Goal: Communication & Community: Answer question/provide support

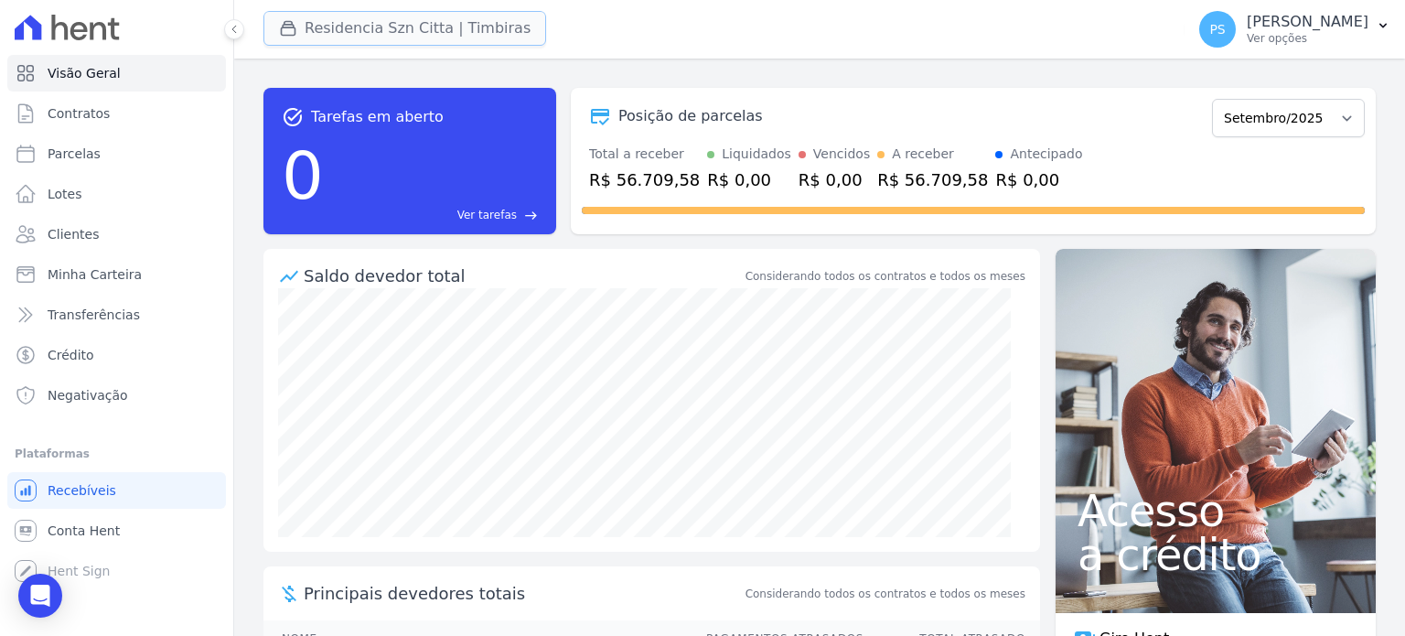
click at [391, 31] on button "Residencia Szn Citta | Timbiras" at bounding box center [404, 28] width 283 height 35
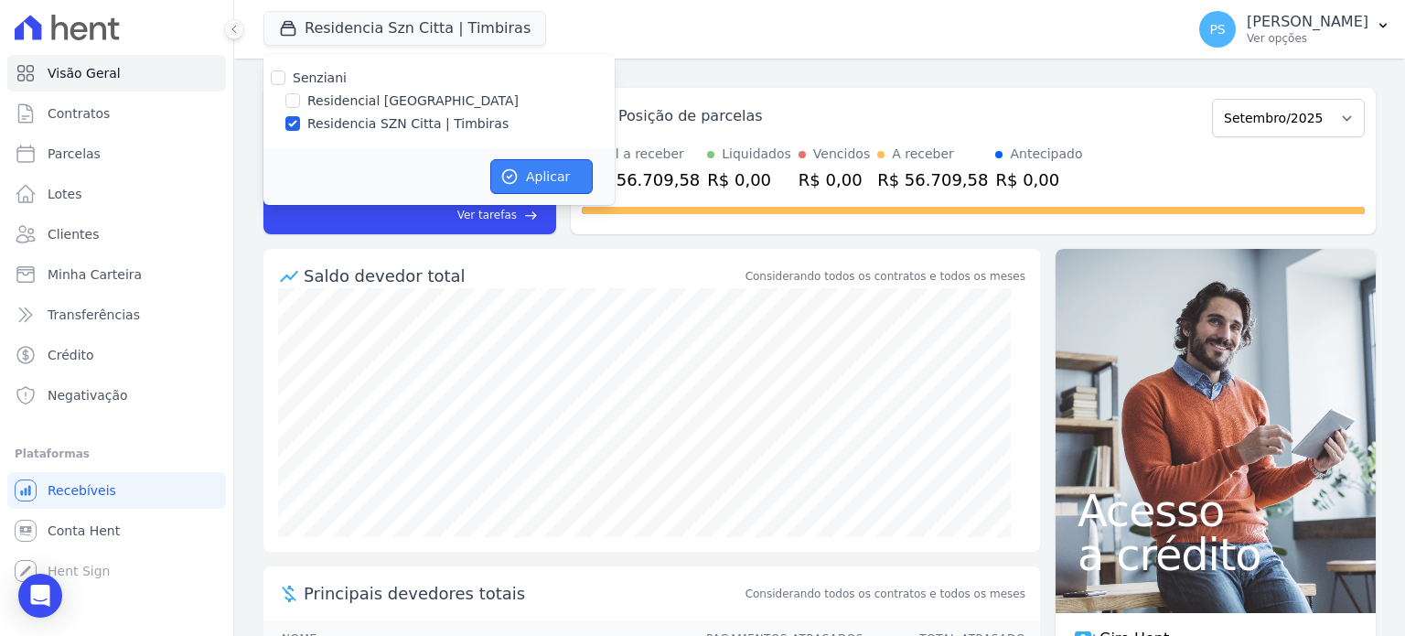
click at [517, 185] on icon "button" at bounding box center [509, 176] width 18 height 18
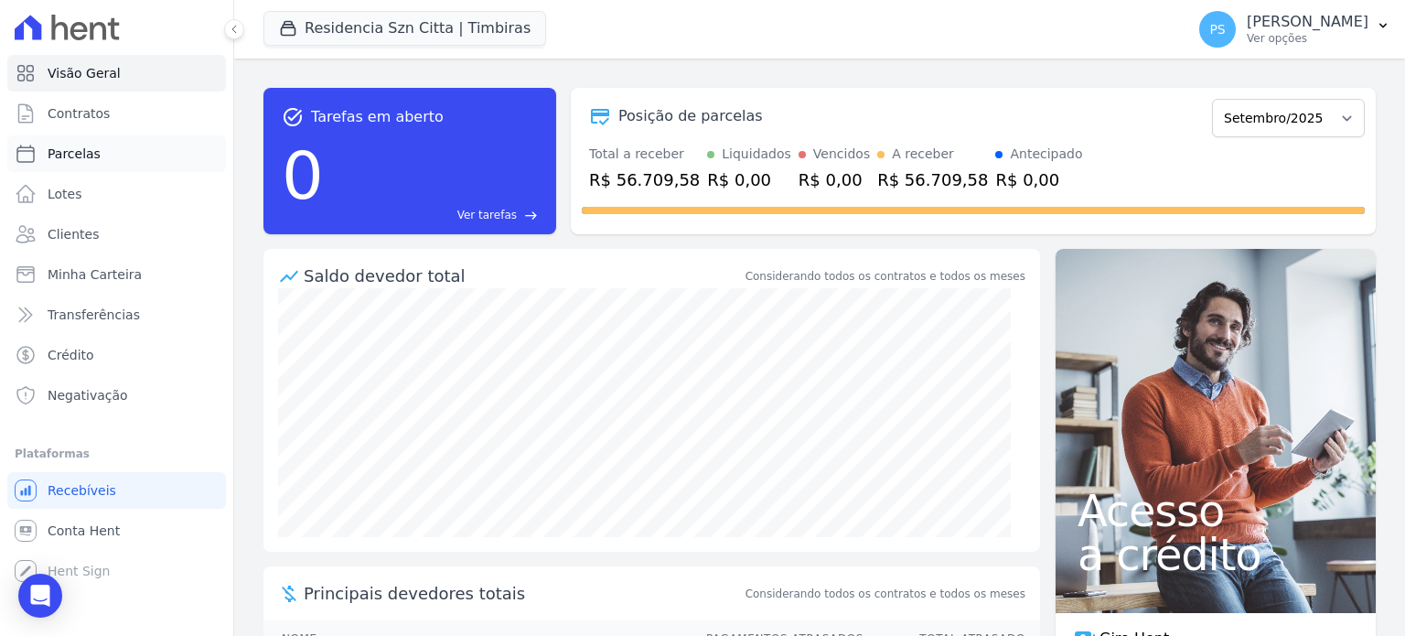
click at [79, 153] on span "Parcelas" at bounding box center [74, 154] width 53 height 18
click at [86, 153] on span "Parcelas" at bounding box center [74, 154] width 53 height 18
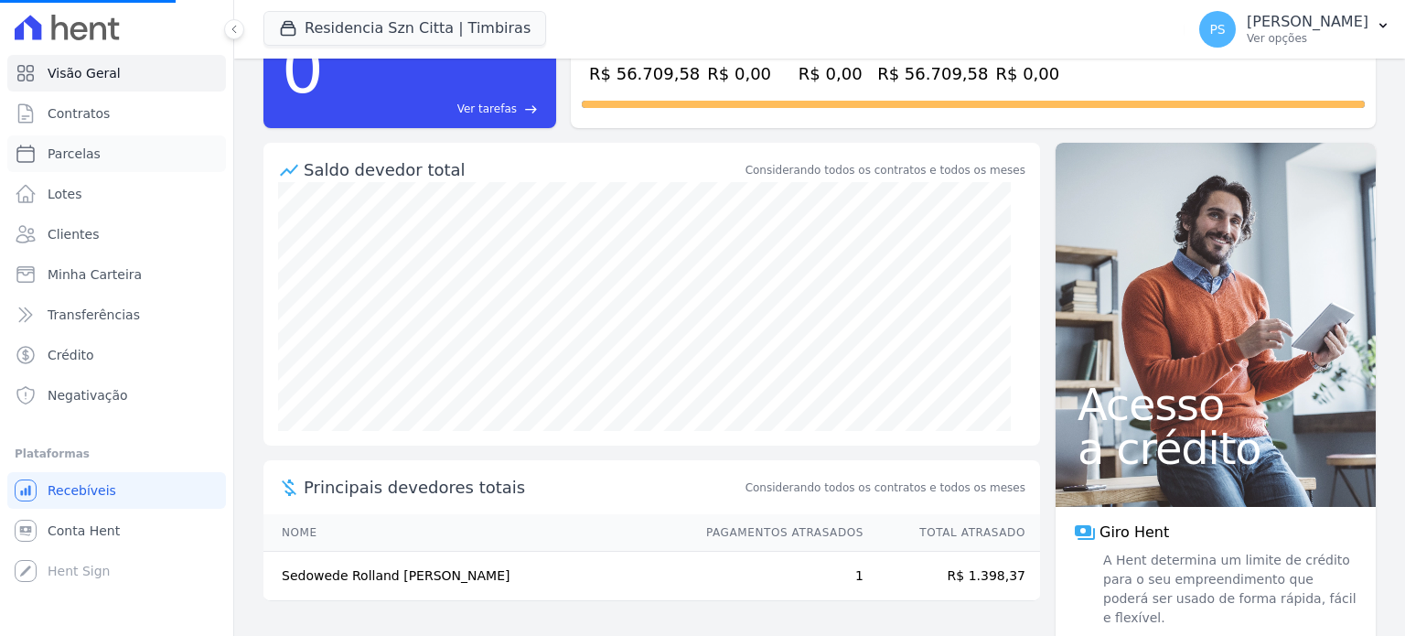
scroll to position [124, 0]
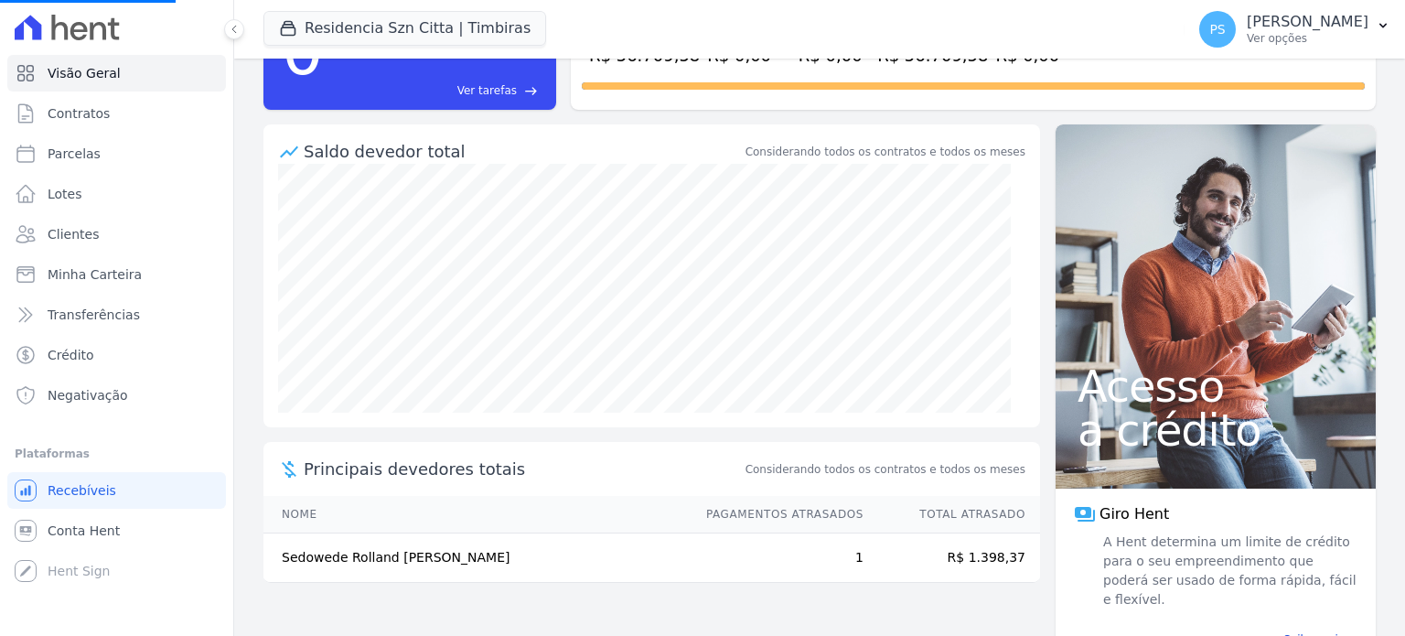
select select
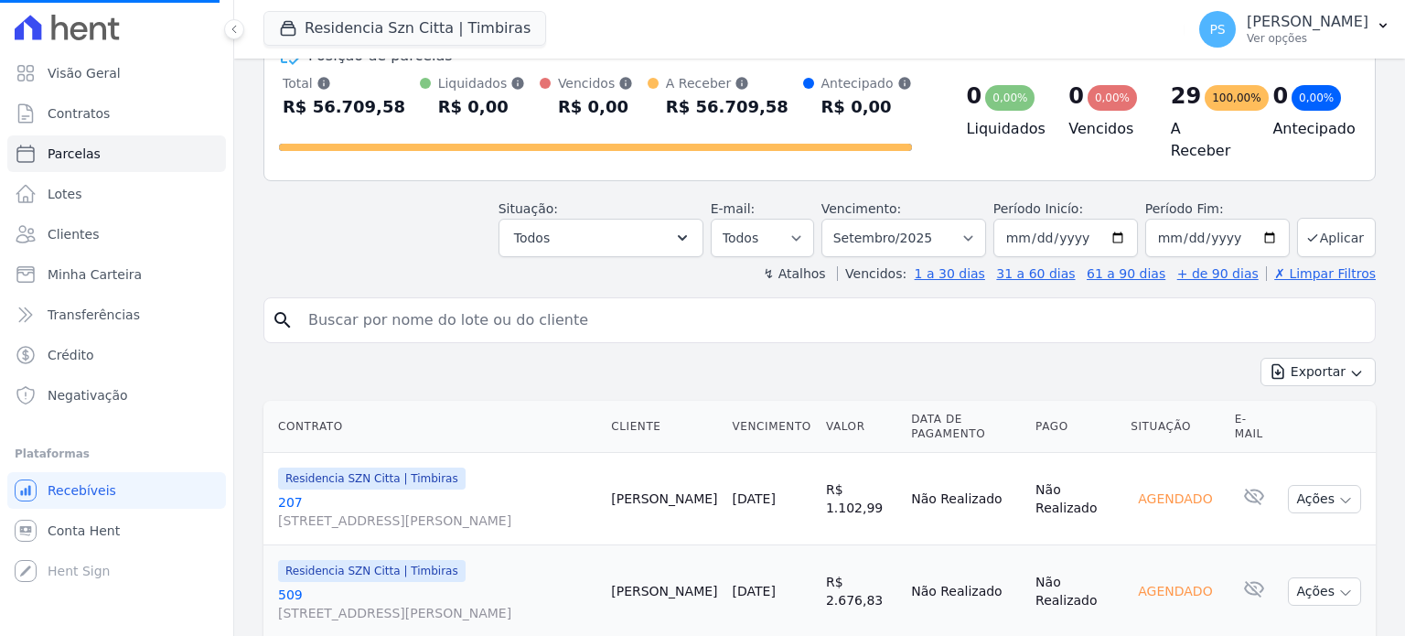
scroll to position [91, 0]
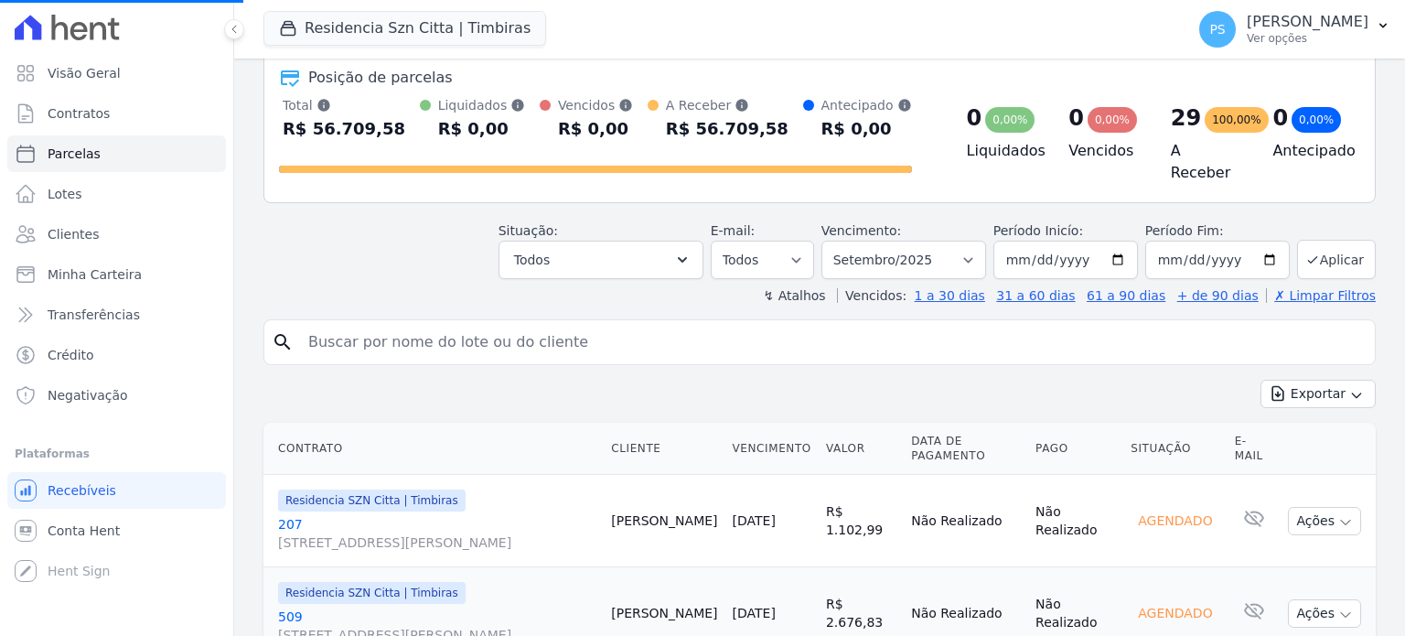
click at [575, 343] on input "search" at bounding box center [832, 342] width 1070 height 37
type input "Pe"
select select
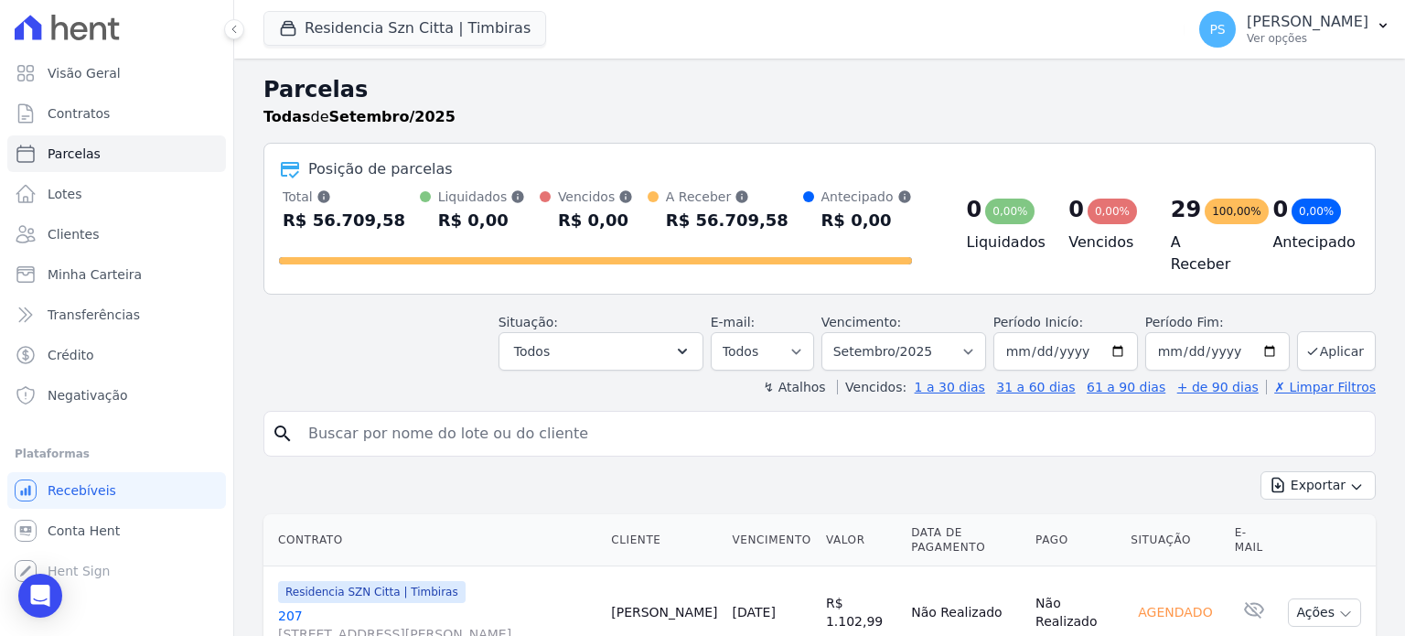
click at [538, 417] on input "search" at bounding box center [832, 433] width 1070 height 37
type input "[PERSON_NAME]"
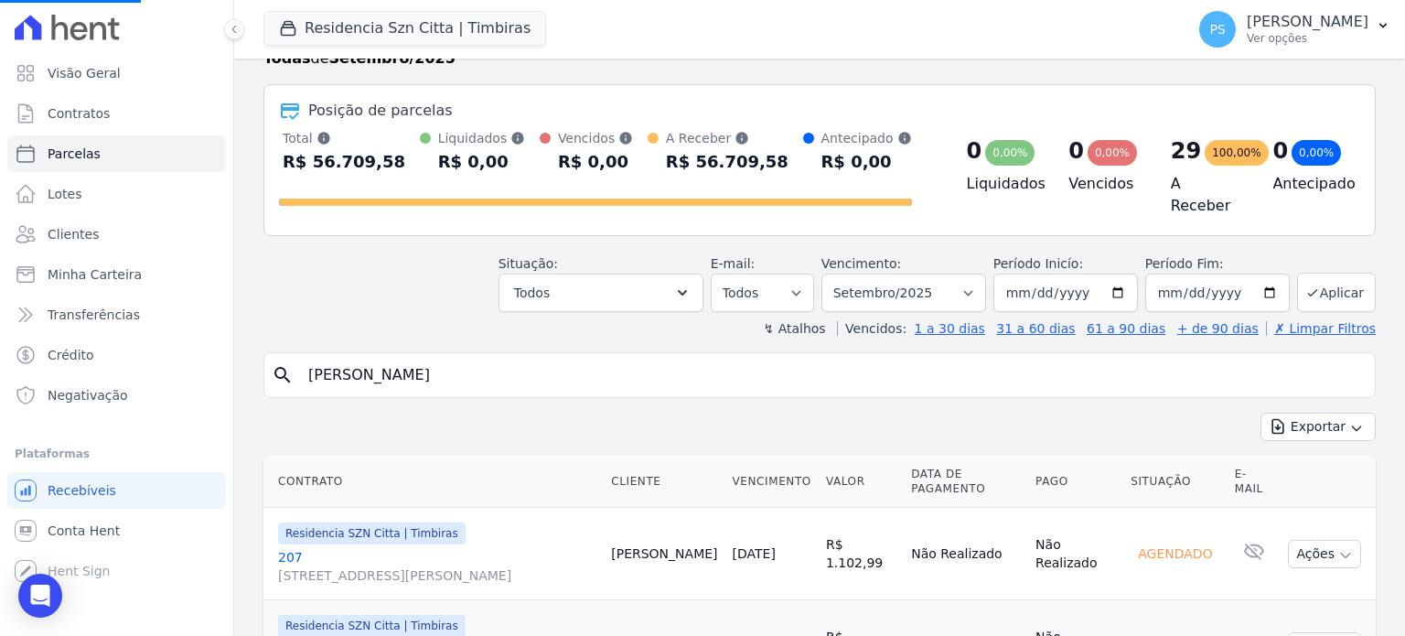
scroll to position [274, 0]
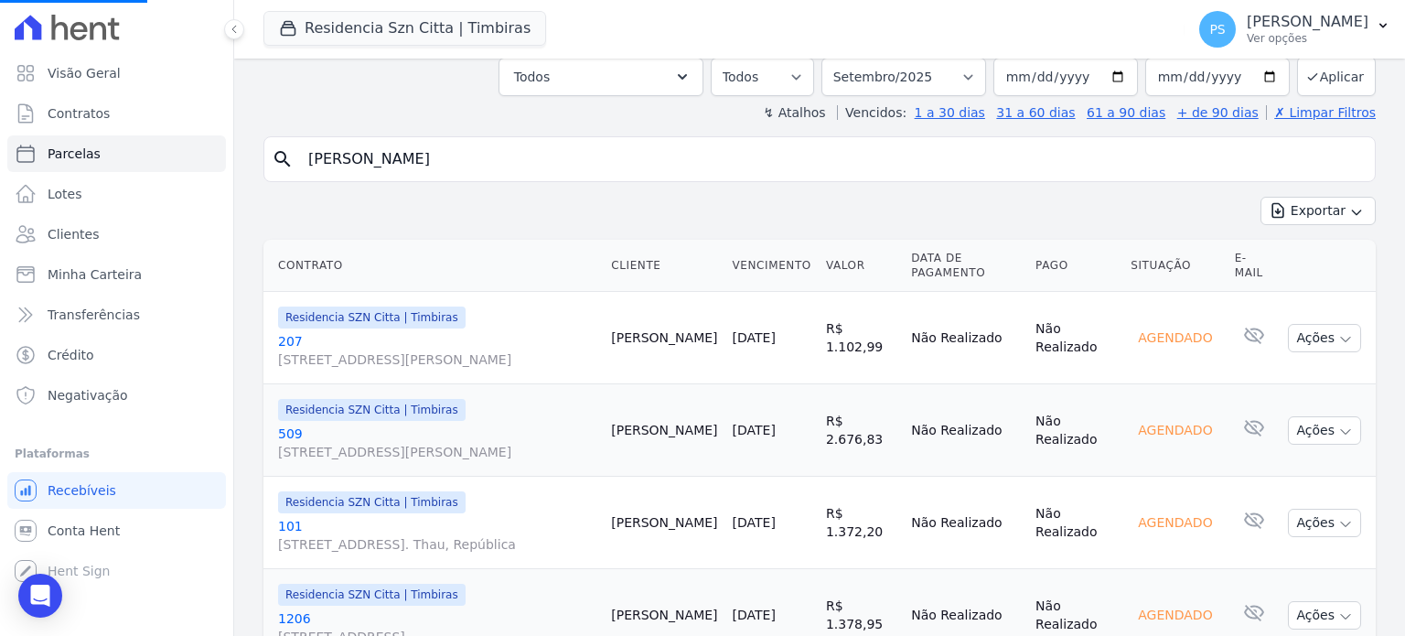
select select
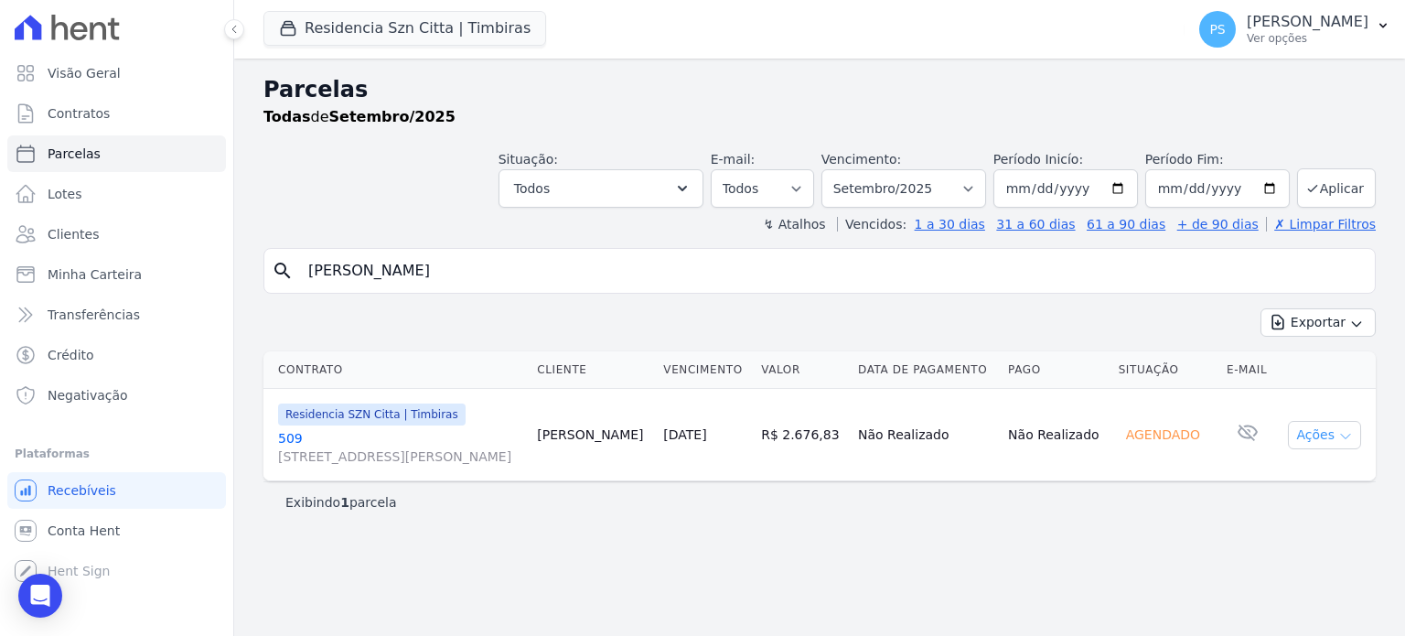
click at [1332, 435] on button "Ações" at bounding box center [1324, 435] width 73 height 28
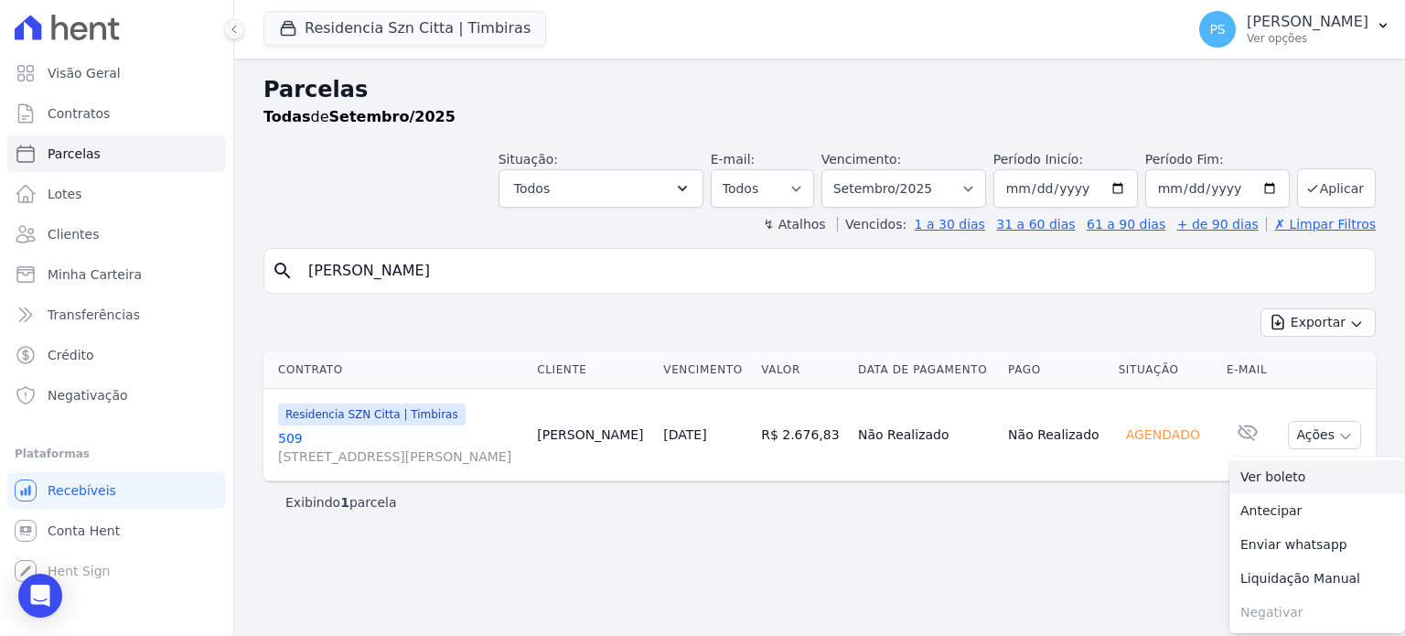
click at [1283, 474] on link "Ver boleto" at bounding box center [1318, 477] width 176 height 34
click at [96, 533] on span "Conta Hent" at bounding box center [84, 530] width 72 height 18
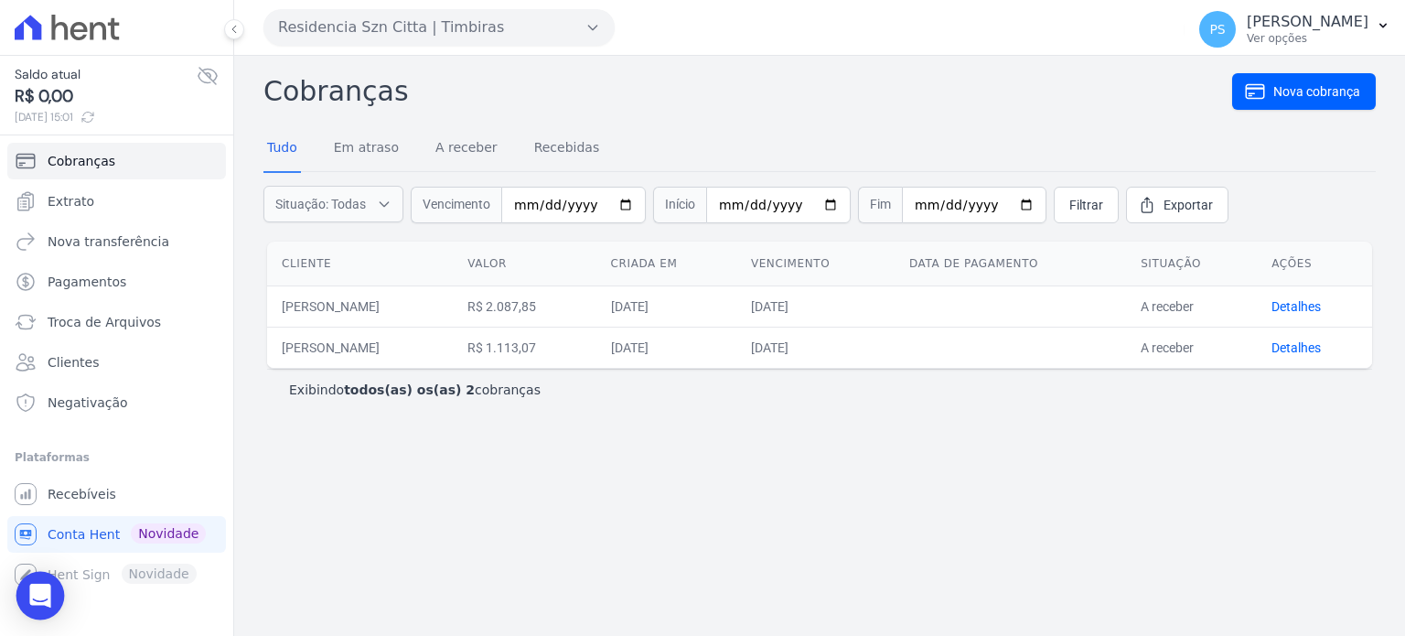
click at [40, 598] on icon "Open Intercom Messenger" at bounding box center [39, 596] width 21 height 24
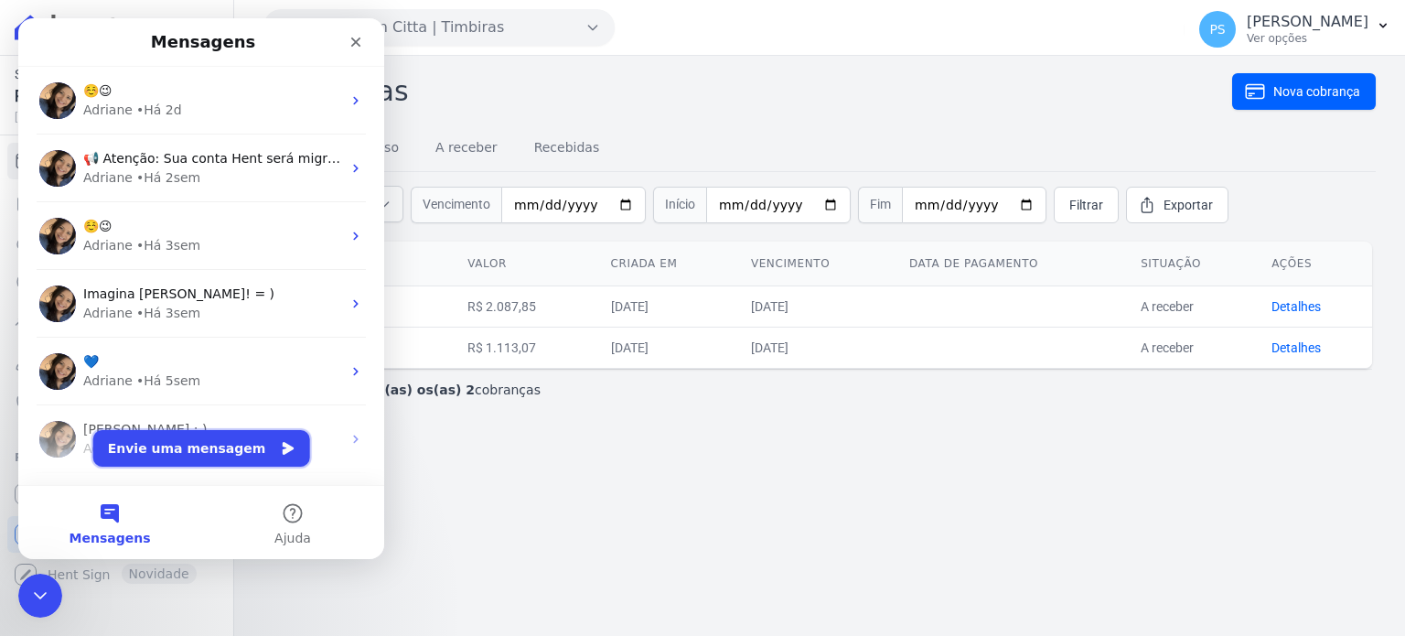
click at [204, 447] on button "Envie uma mensagem" at bounding box center [201, 448] width 217 height 37
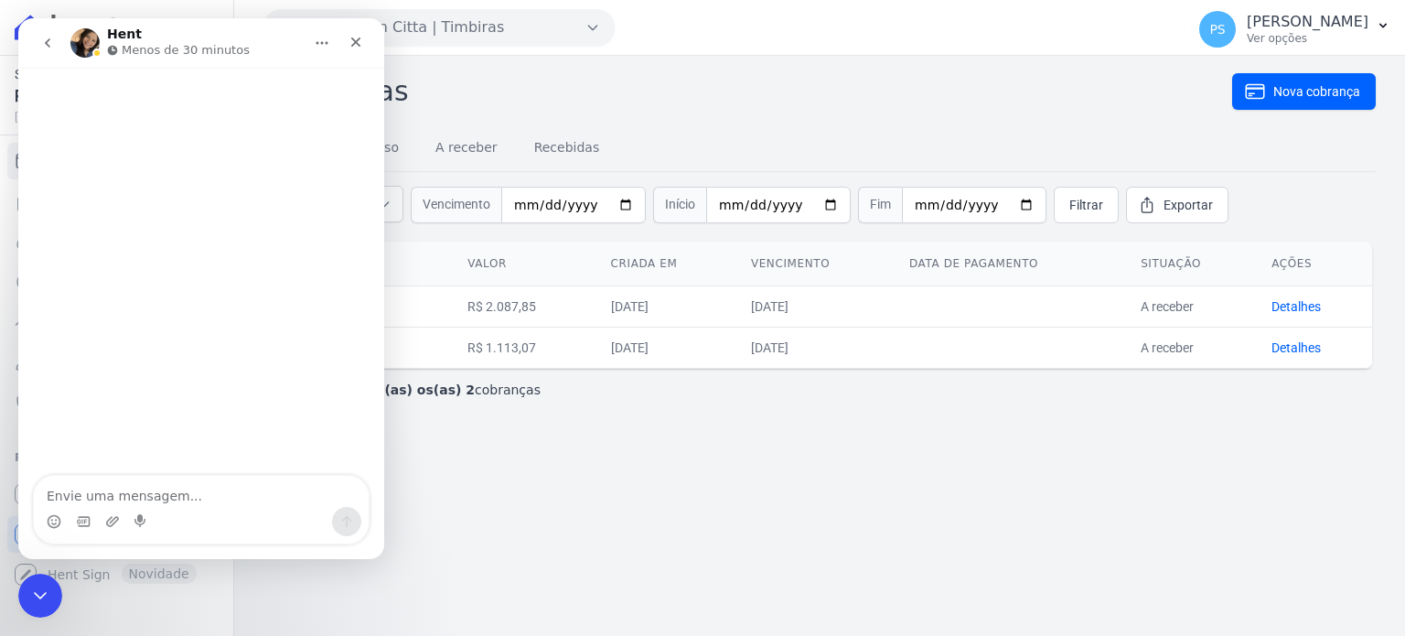
click at [131, 488] on textarea "Envie uma mensagem..." at bounding box center [201, 491] width 335 height 31
type textarea "[PERSON_NAME], boa tarde."
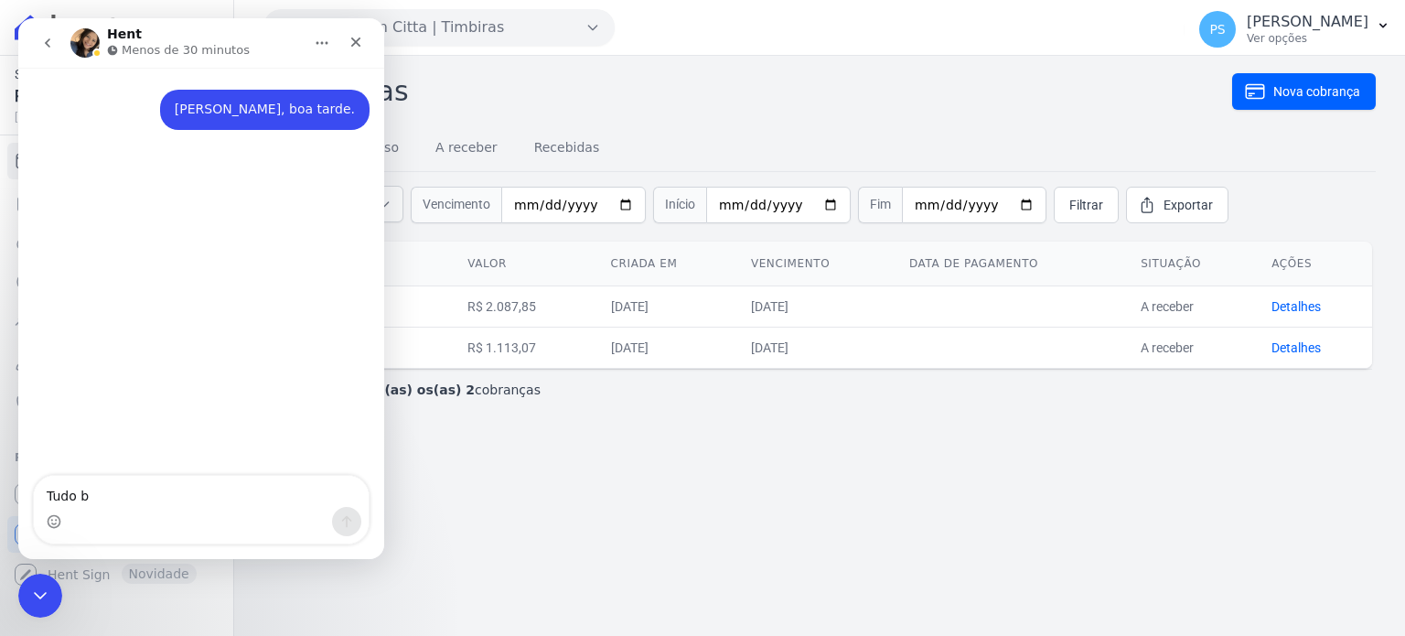
type textarea "Tudo b"
type textarea "Tudo bem?"
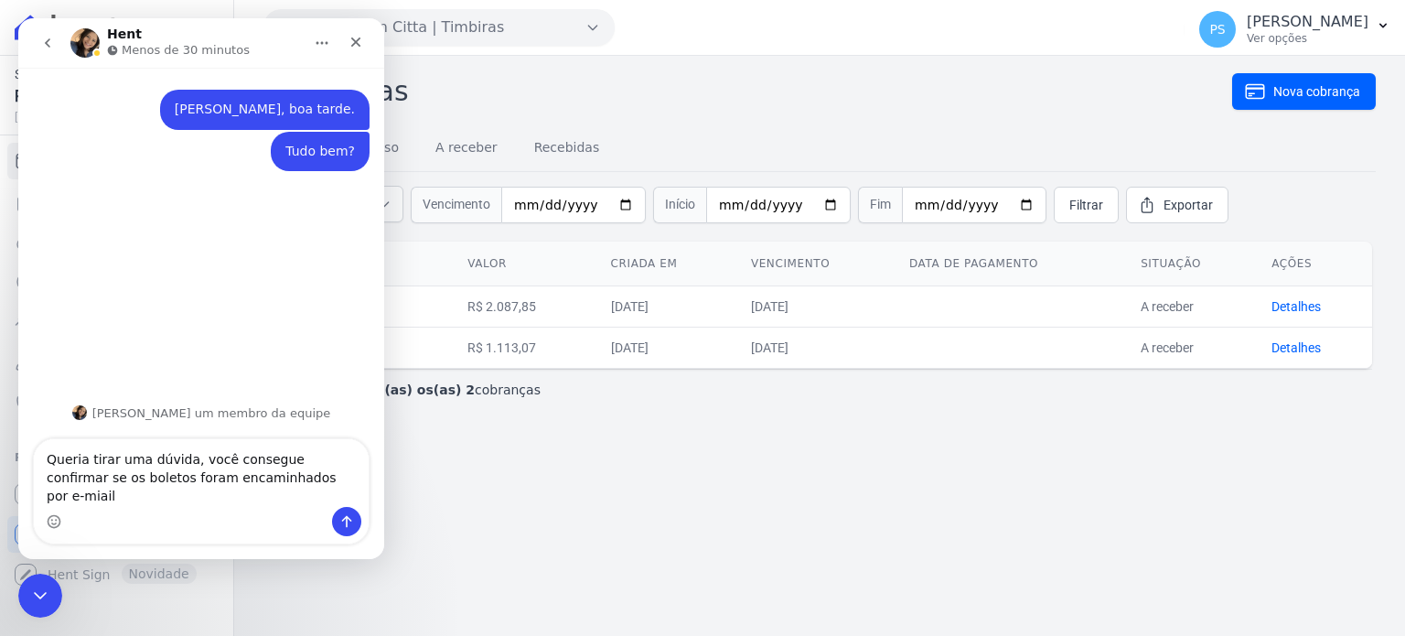
type textarea "Queria tirar uma dúvida, você consegue confirmar se os boletos foram encaminhad…"
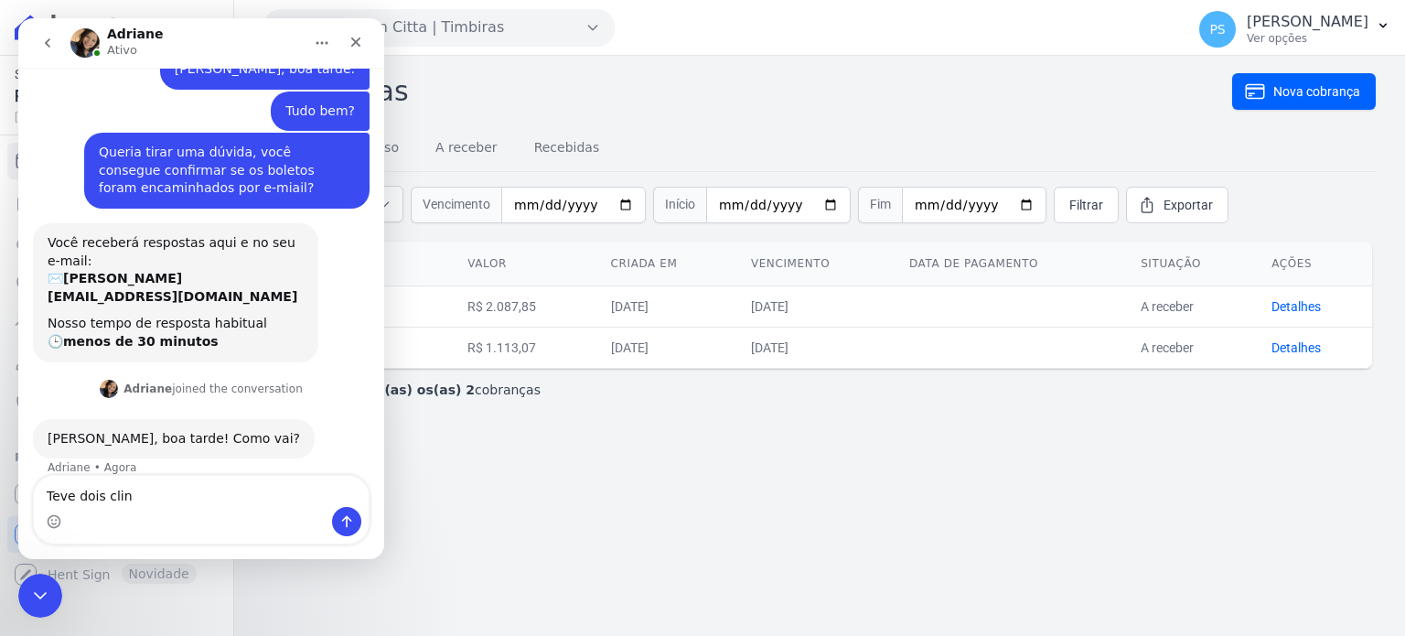
scroll to position [43, 0]
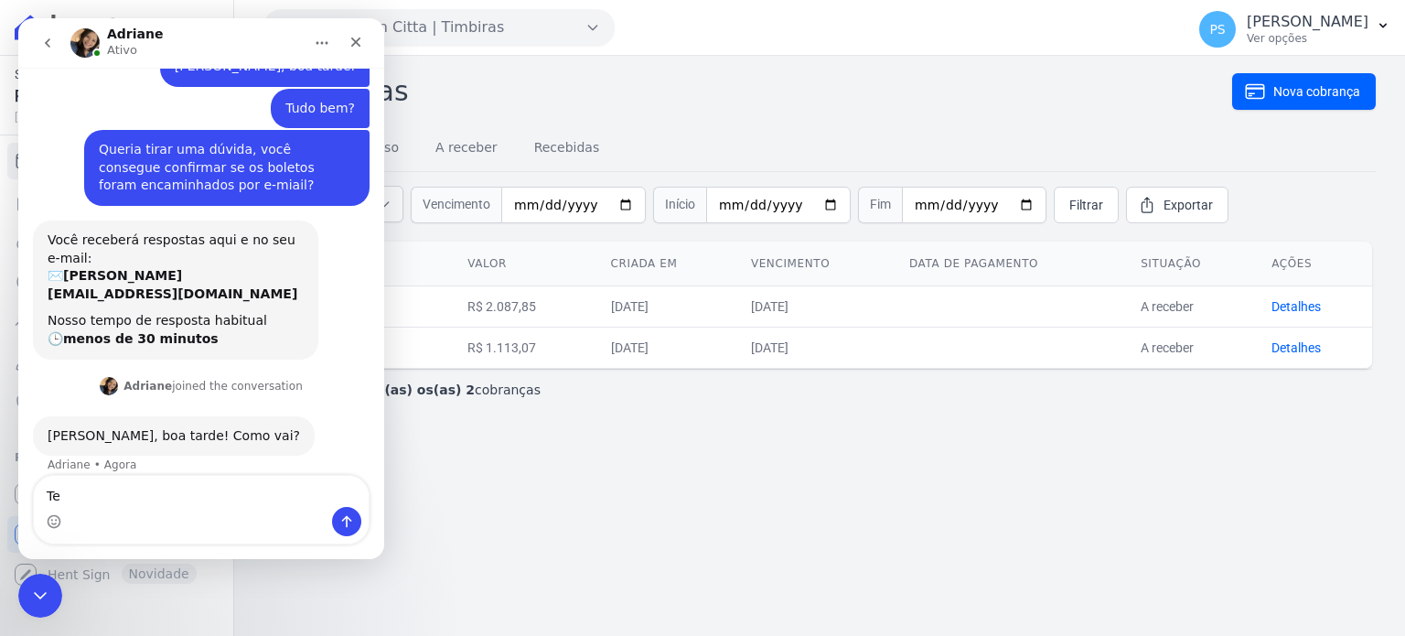
type textarea "T"
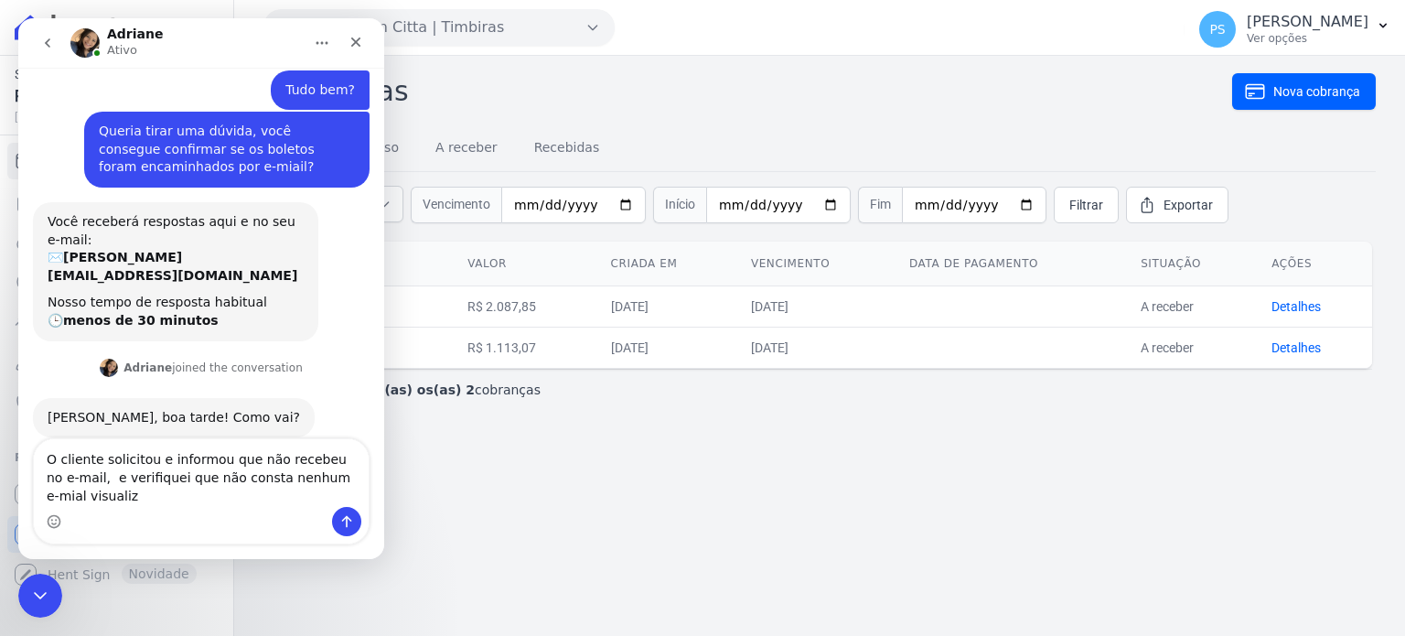
scroll to position [80, 0]
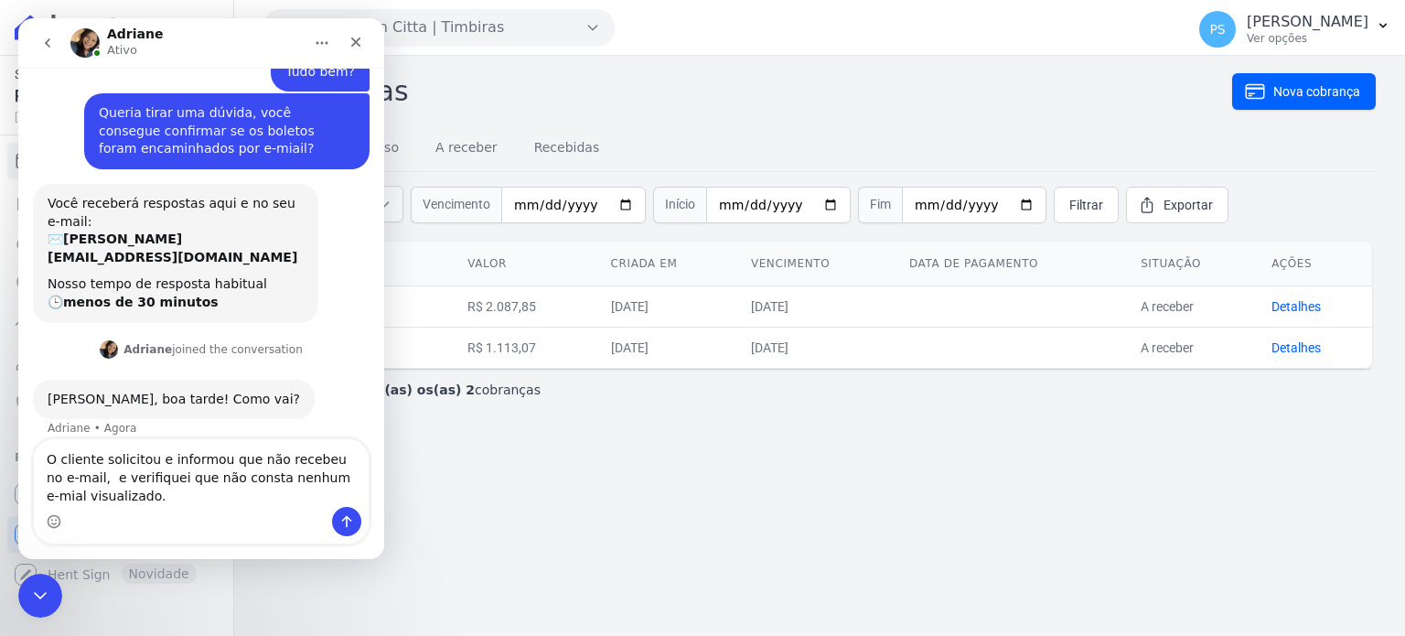
type textarea "O cliente solicitou e informou que não recebeu no e-mail, e verifiquei que não …"
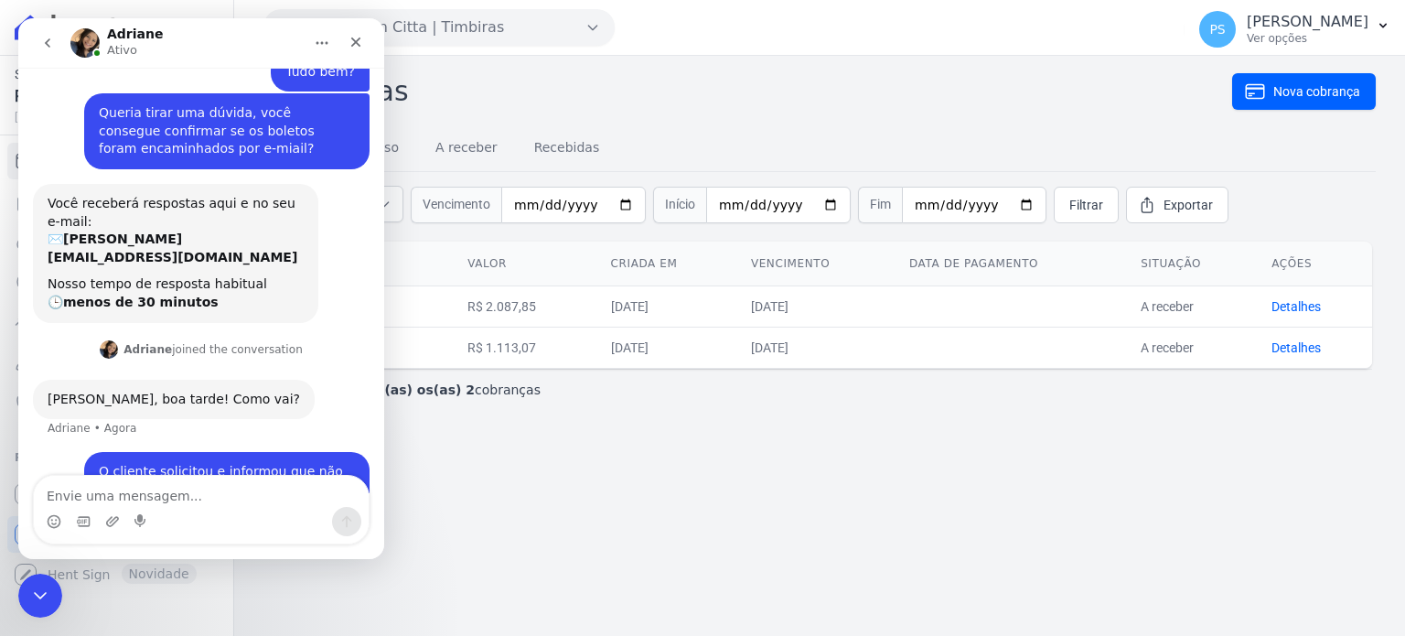
scroll to position [133, 0]
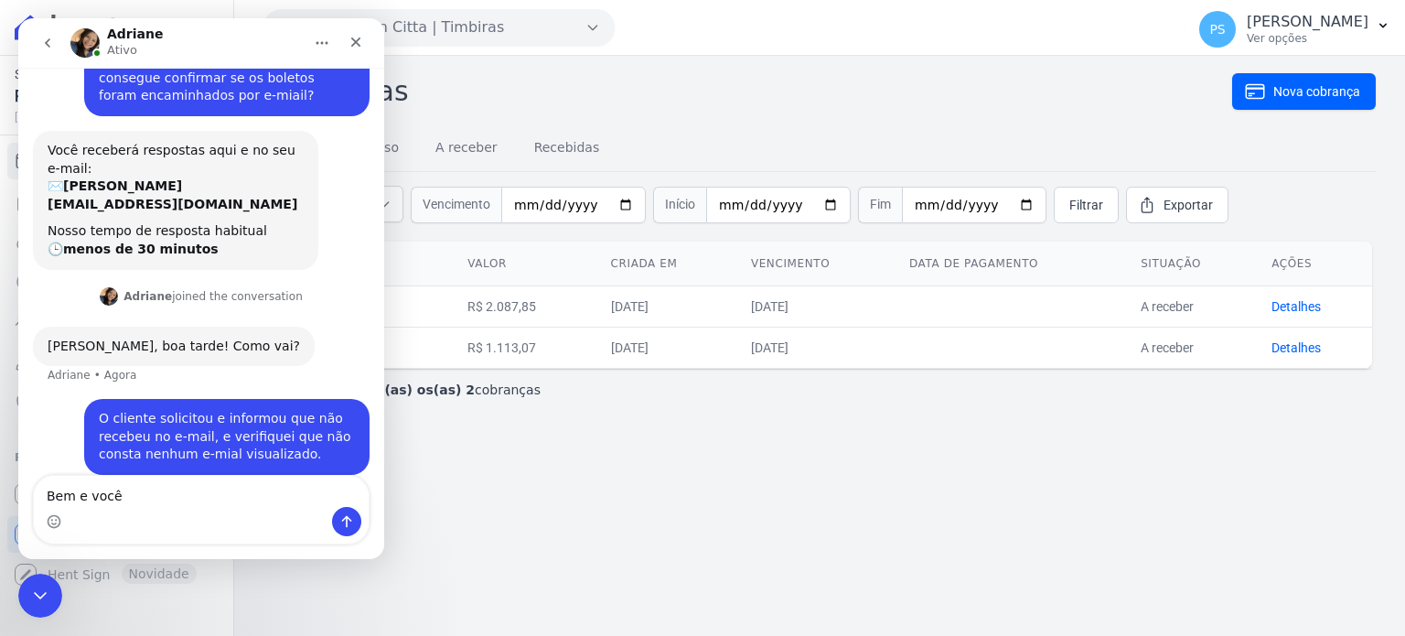
type textarea "Bem e você?"
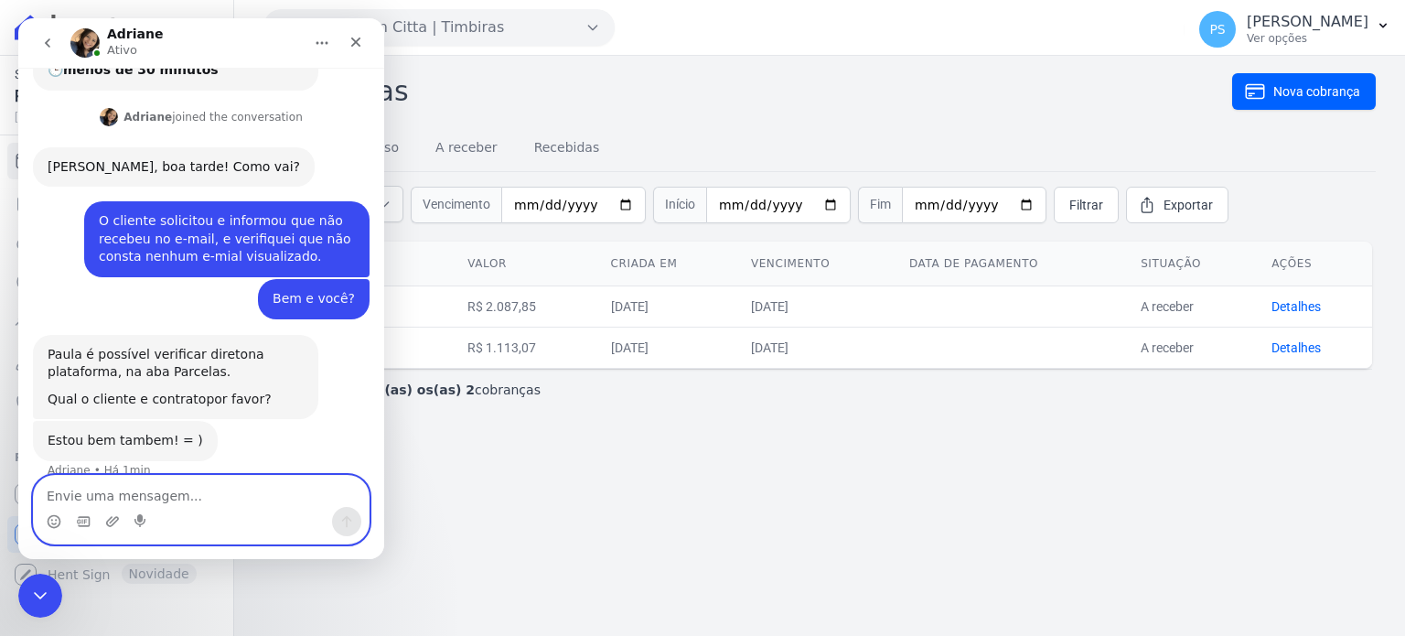
scroll to position [316, 0]
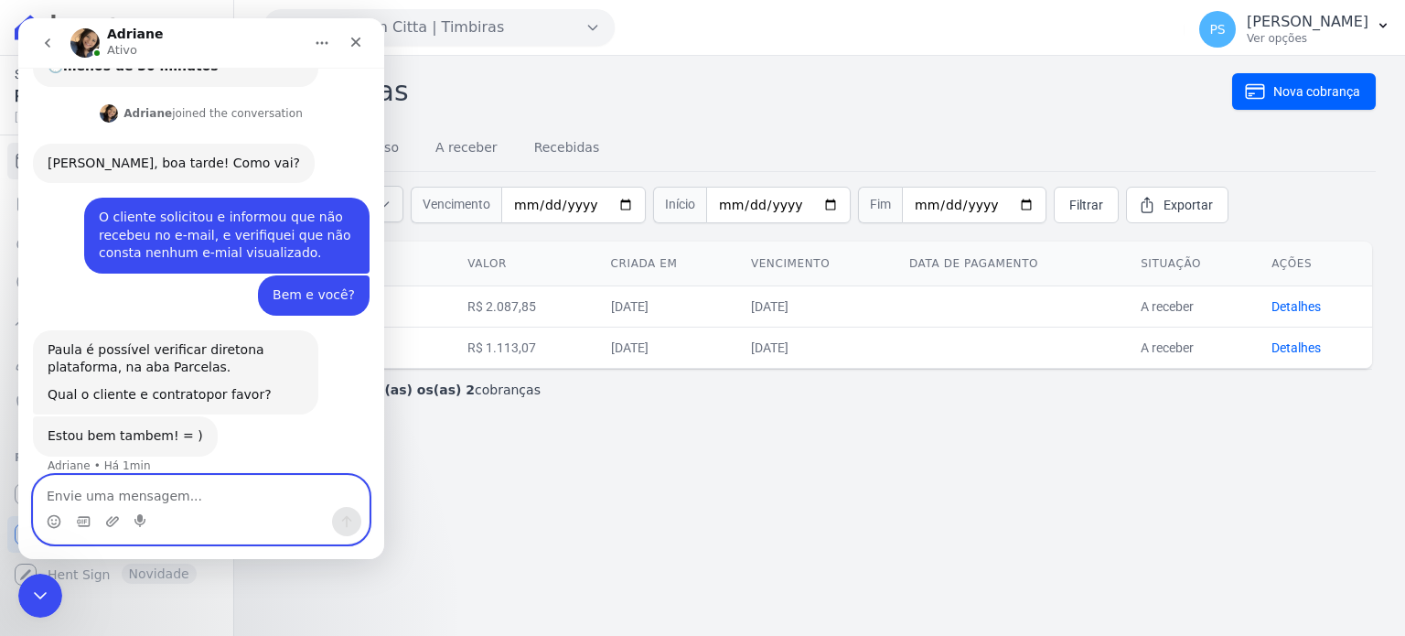
click at [195, 495] on textarea "Envie uma mensagem..." at bounding box center [201, 491] width 335 height 31
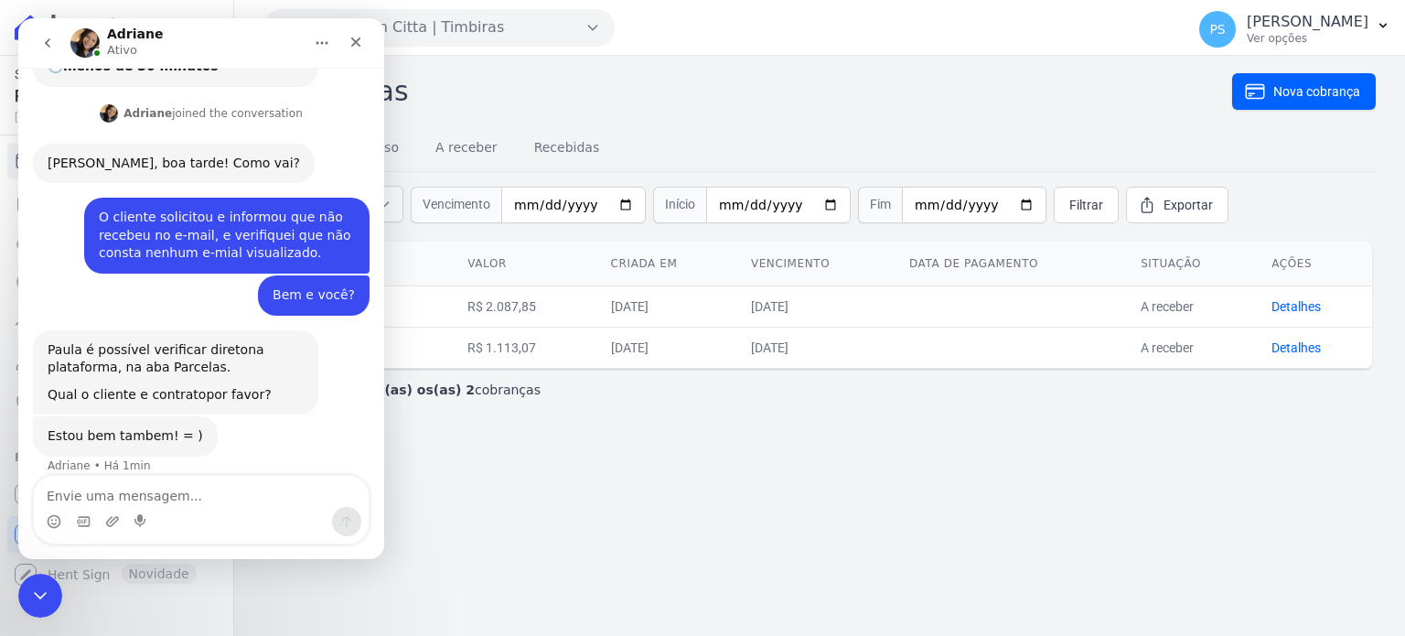
click at [585, 434] on div "Cobranças Nova cobrança Tudo Em atraso A receber Recebidas Situação: Todas Em a…" at bounding box center [819, 346] width 1171 height 580
click at [624, 109] on h2 "Cobranças" at bounding box center [747, 90] width 969 height 41
click at [350, 39] on icon "Fechar" at bounding box center [356, 42] width 15 height 15
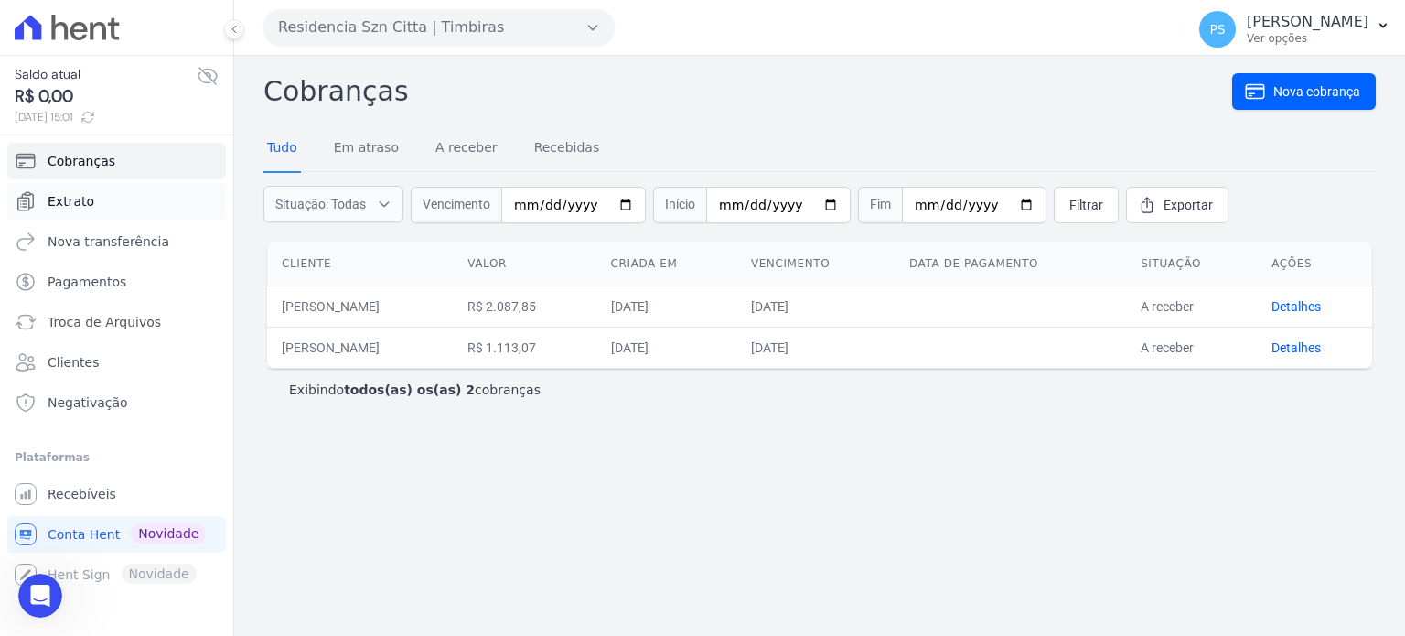
click at [98, 197] on link "Extrato" at bounding box center [116, 201] width 219 height 37
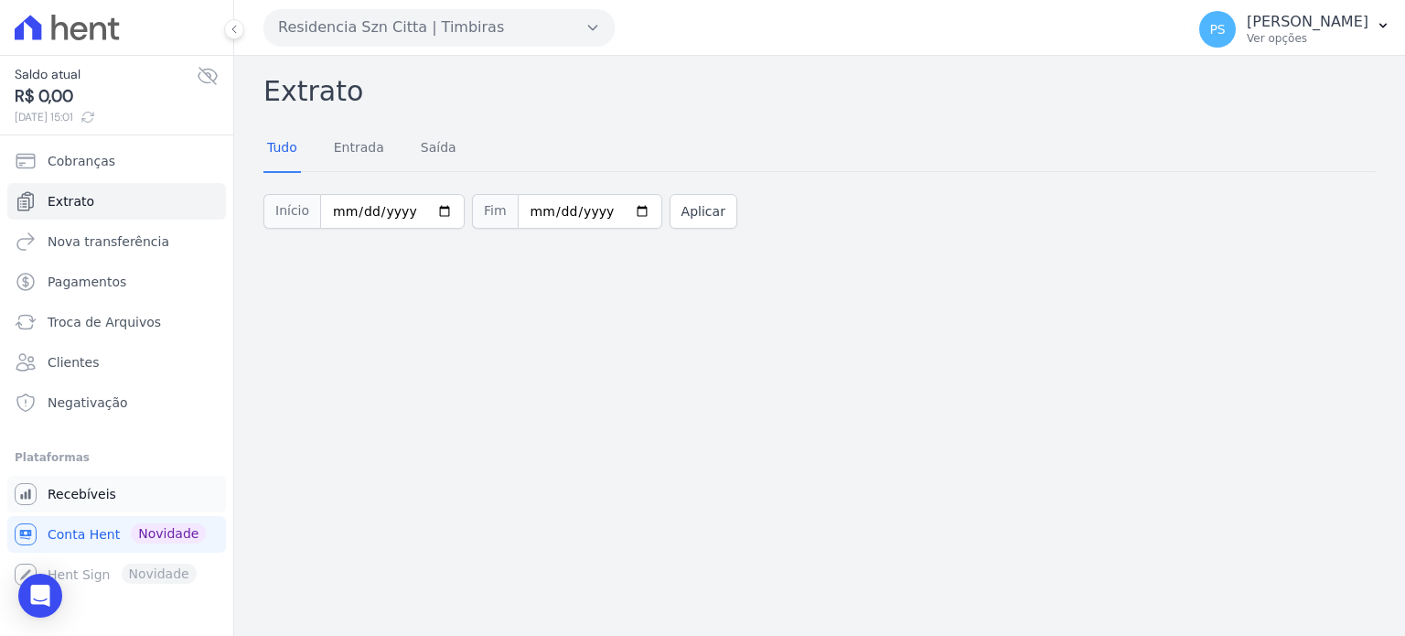
click at [71, 493] on span "Recebíveis" at bounding box center [82, 494] width 69 height 18
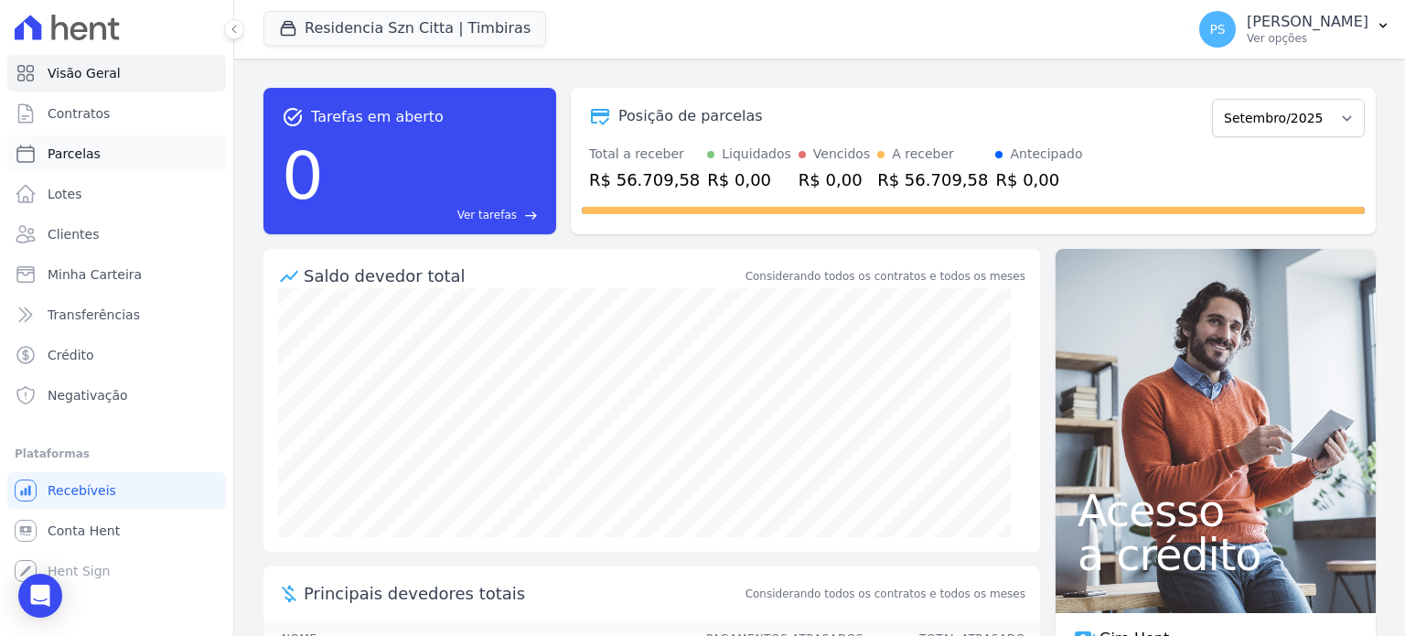
click at [88, 156] on span "Parcelas" at bounding box center [74, 154] width 53 height 18
select select
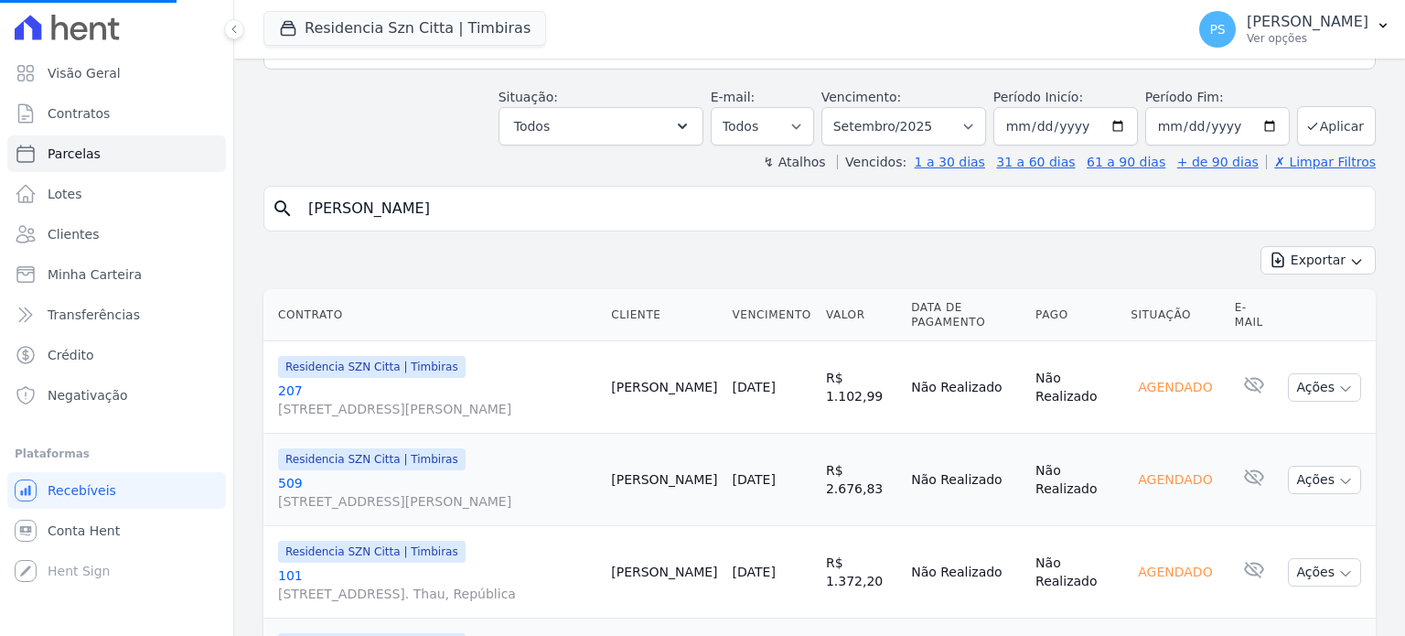
scroll to position [91, 0]
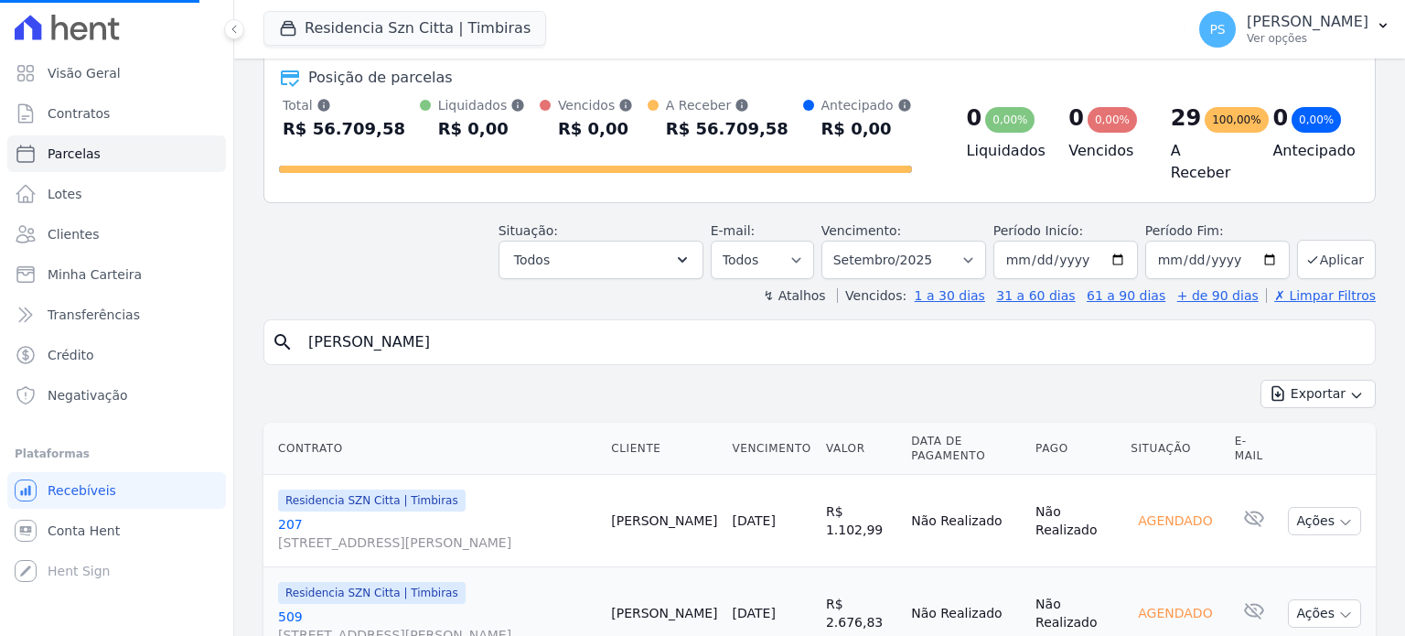
click at [417, 334] on input "[PERSON_NAME]" at bounding box center [832, 342] width 1070 height 37
select select
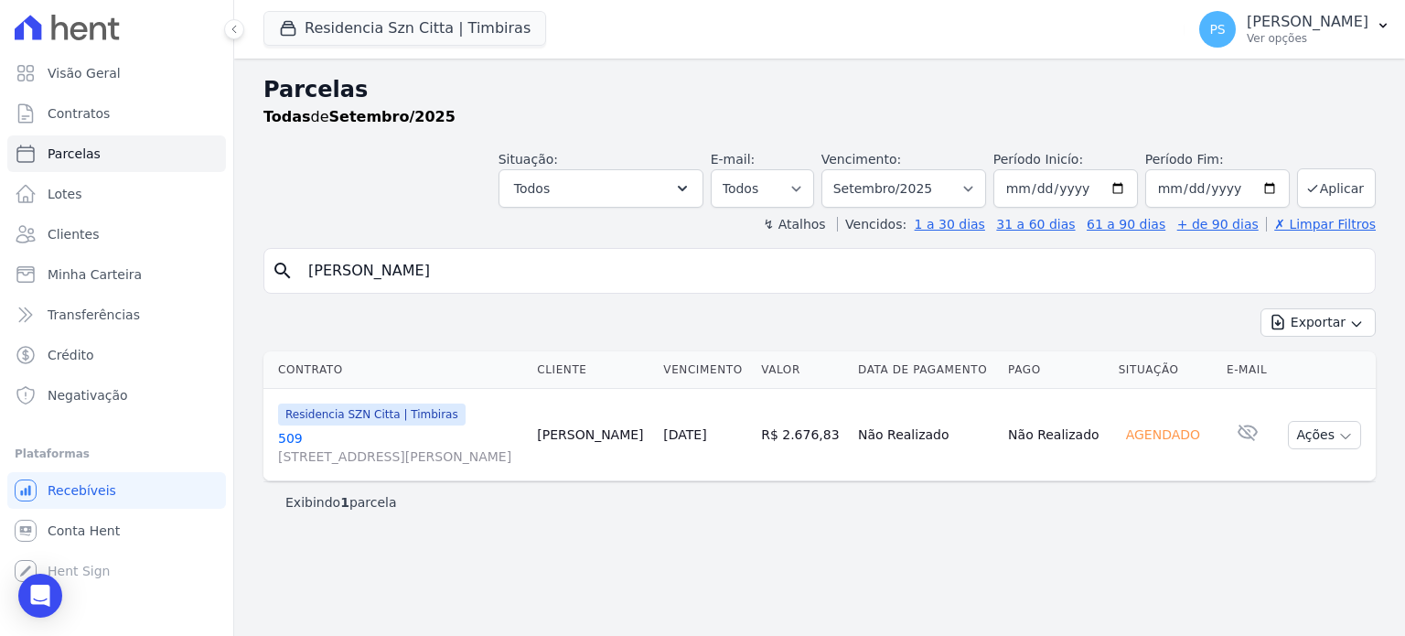
select select
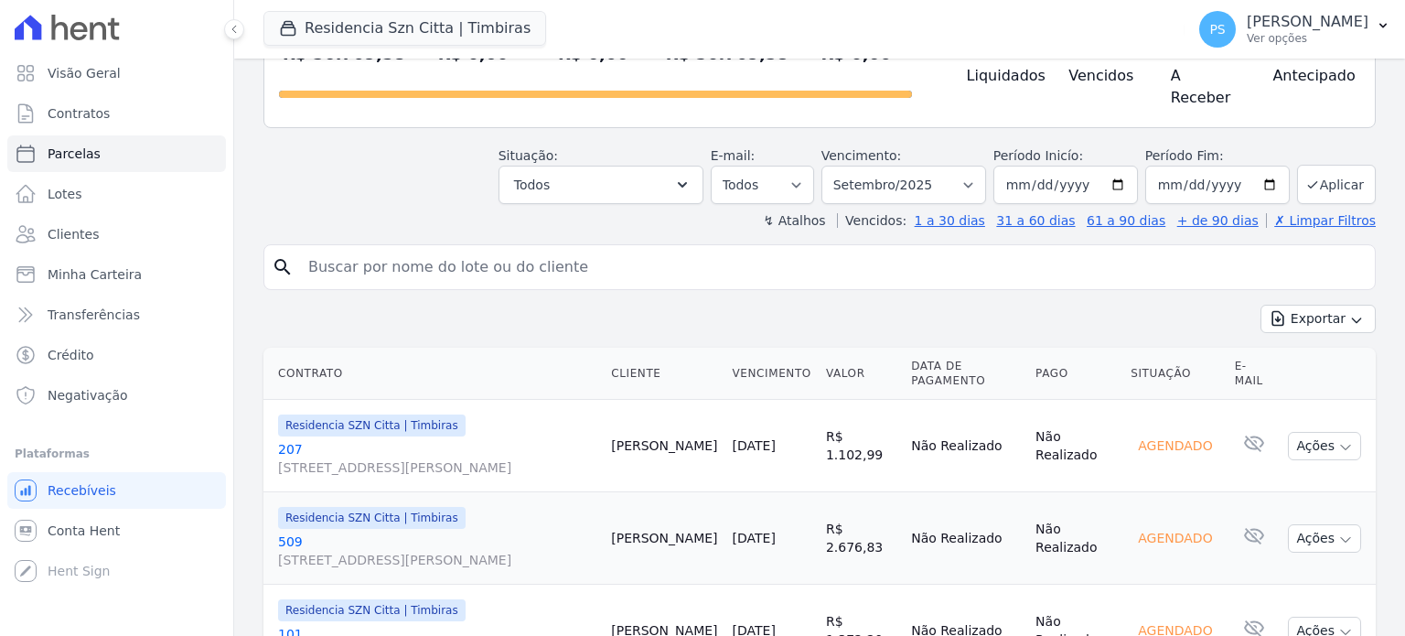
scroll to position [183, 0]
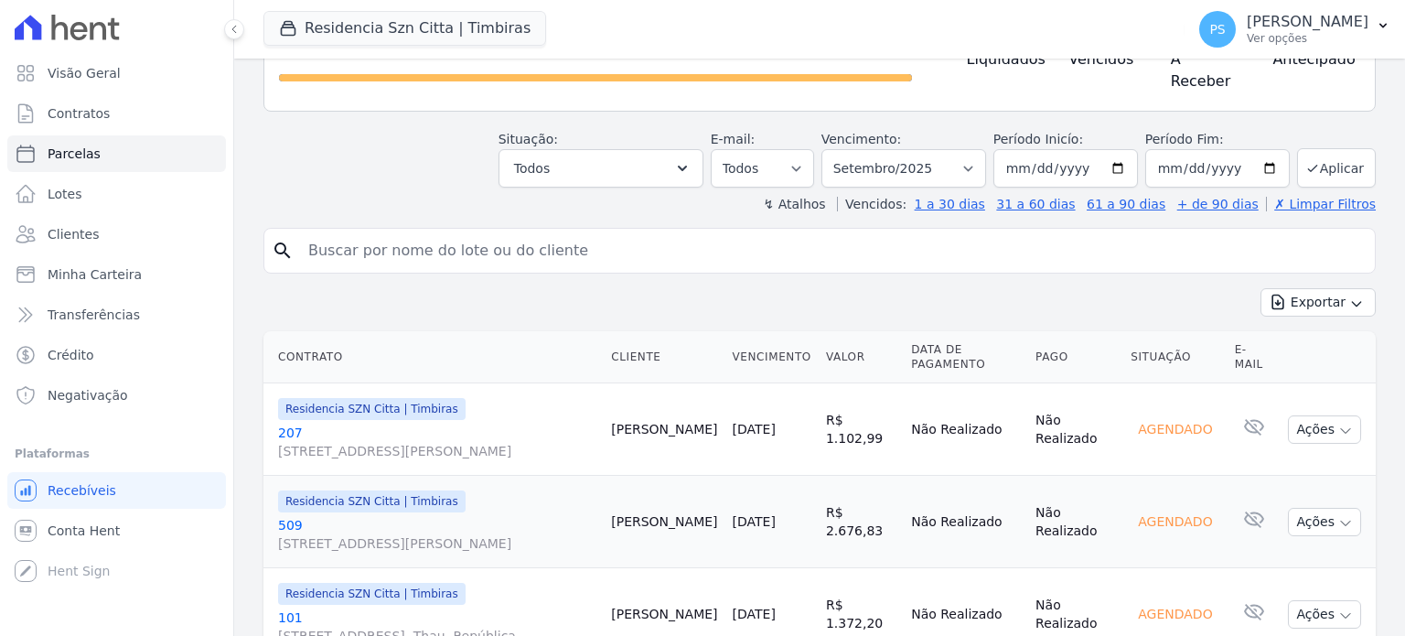
drag, startPoint x: 463, startPoint y: 249, endPoint x: 455, endPoint y: 233, distance: 17.6
click at [463, 249] on input "search" at bounding box center [832, 250] width 1070 height 37
type input "[PERSON_NAME]"
select select
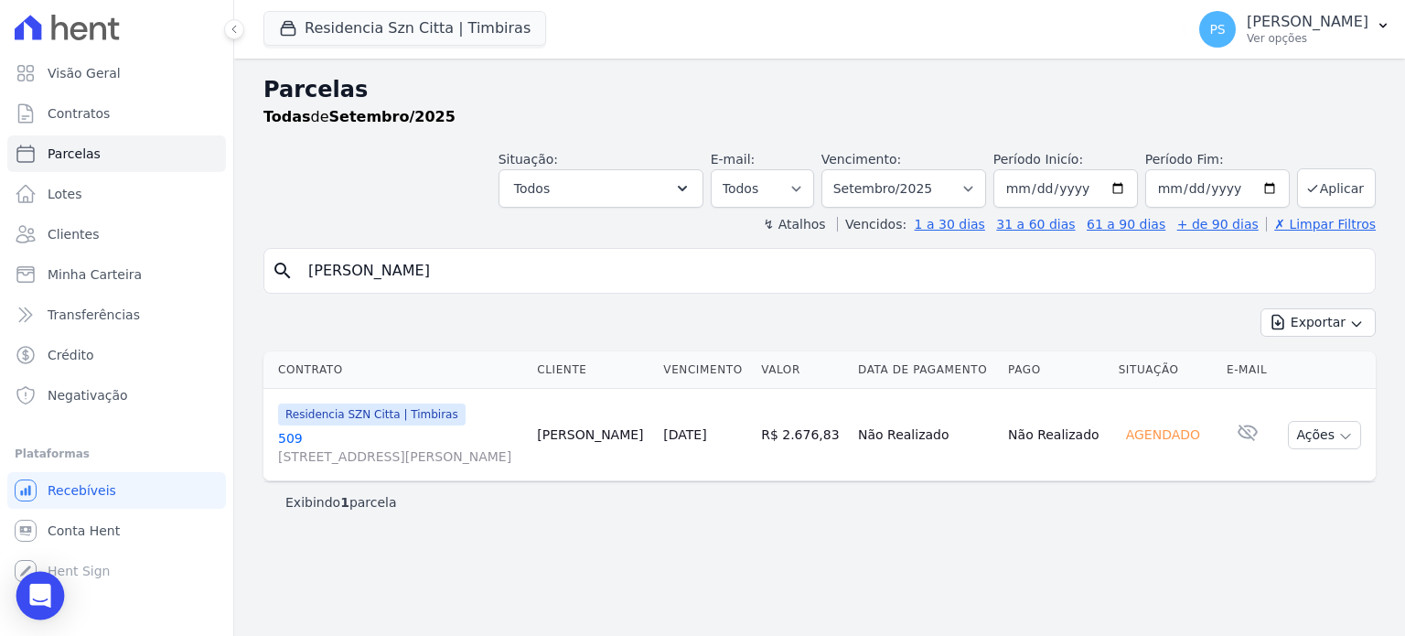
click at [20, 596] on body "Visão Geral Contratos [GEOGRAPHIC_DATA] Lotes Clientes Minha Carteira Transferê…" at bounding box center [702, 318] width 1405 height 636
click at [37, 600] on icon "Open Intercom Messenger" at bounding box center [40, 596] width 24 height 24
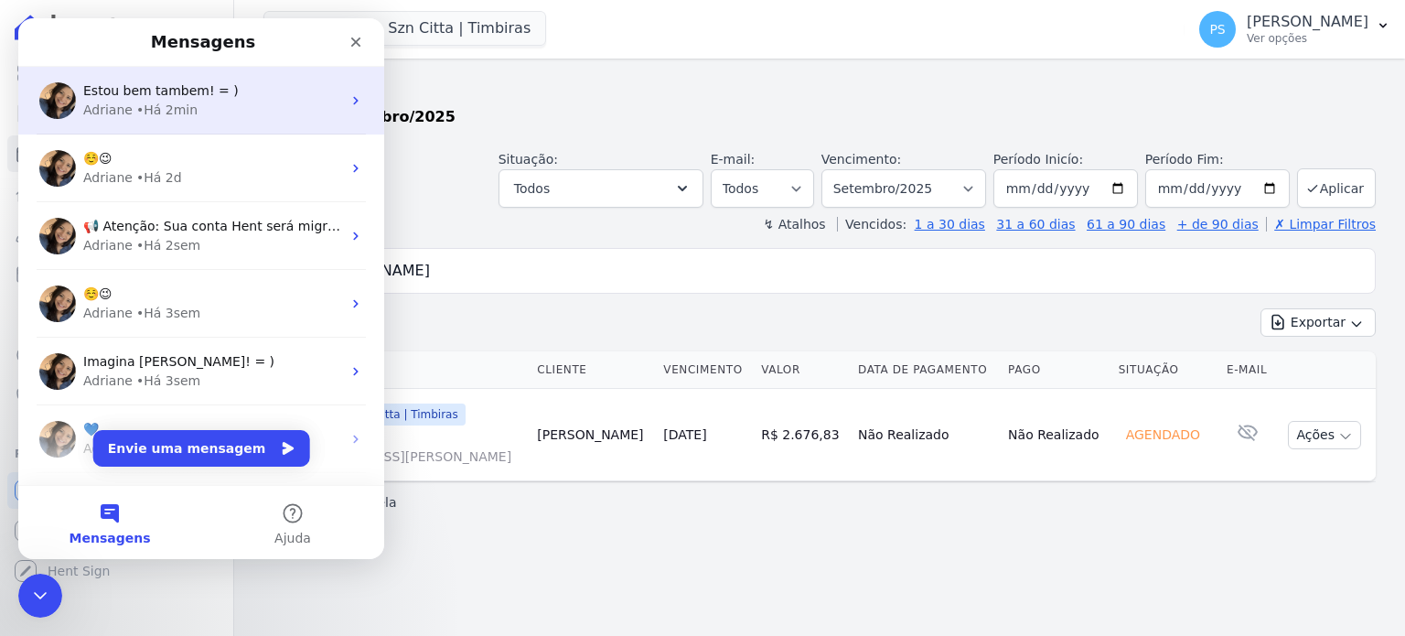
click at [176, 105] on div "• Há 2min" at bounding box center [166, 110] width 61 height 19
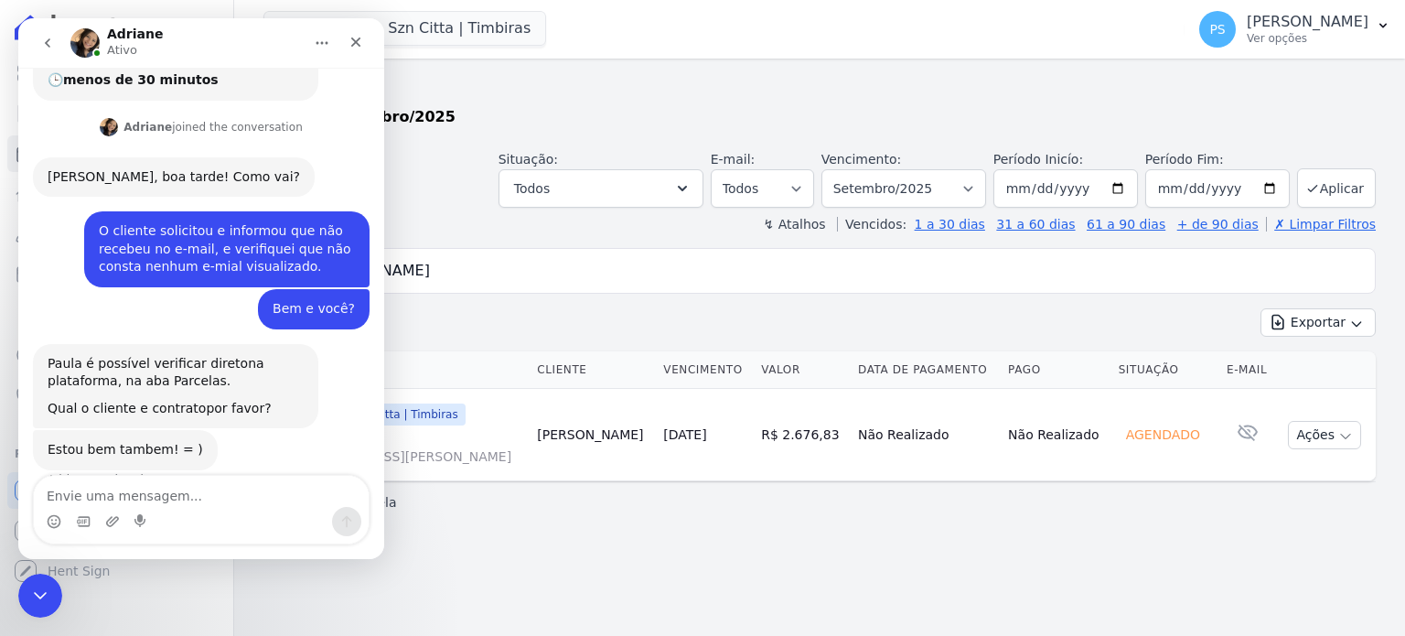
scroll to position [316, 0]
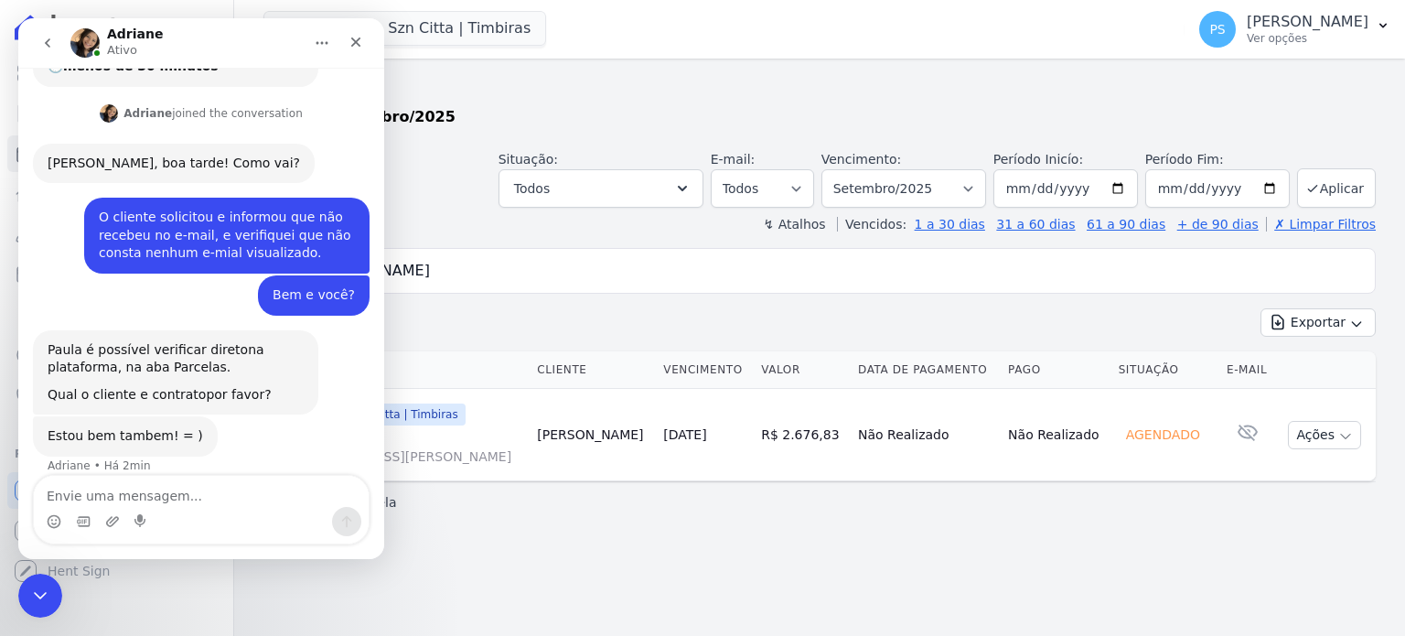
click at [198, 499] on textarea "Envie uma mensagem..." at bounding box center [201, 491] width 335 height 31
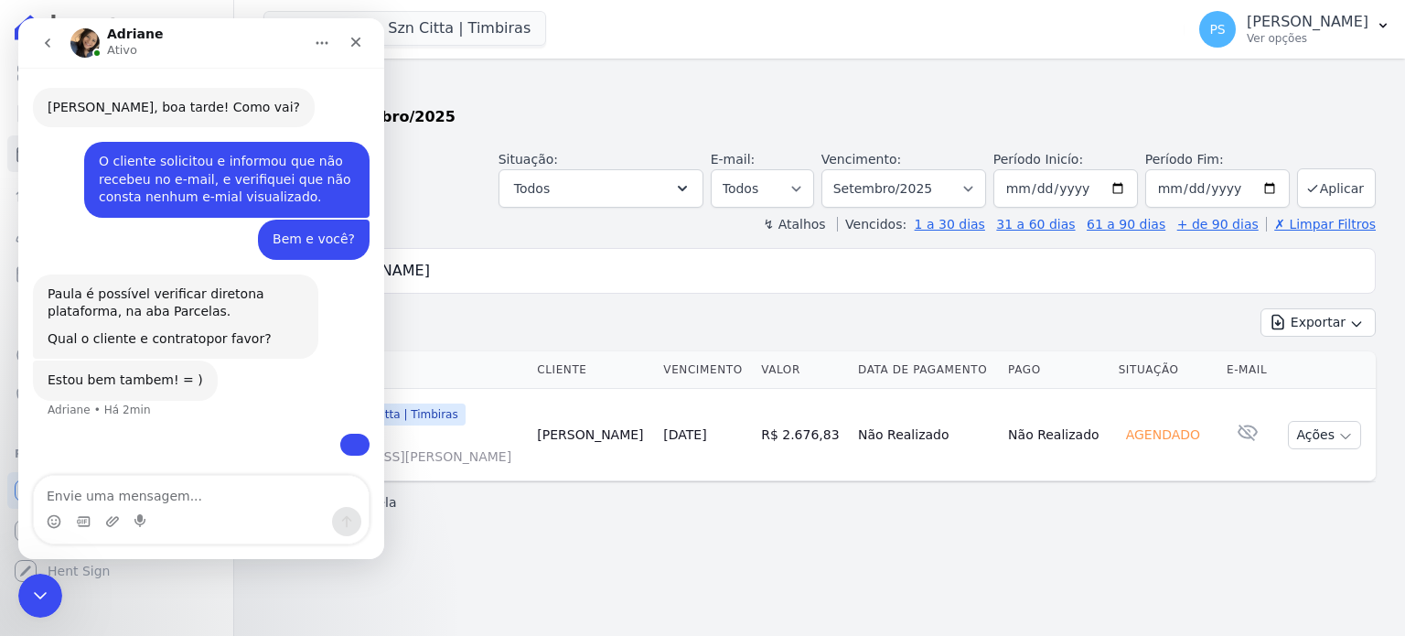
scroll to position [385, 0]
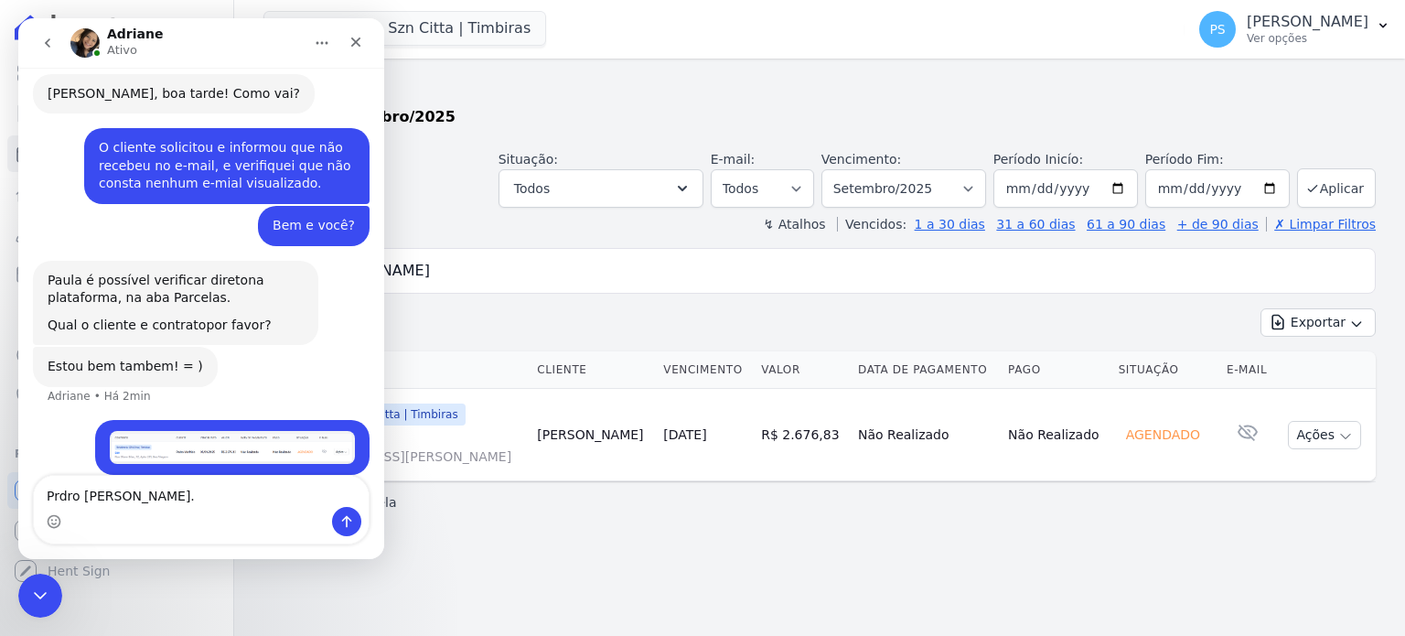
type textarea "Prdro [PERSON_NAME]."
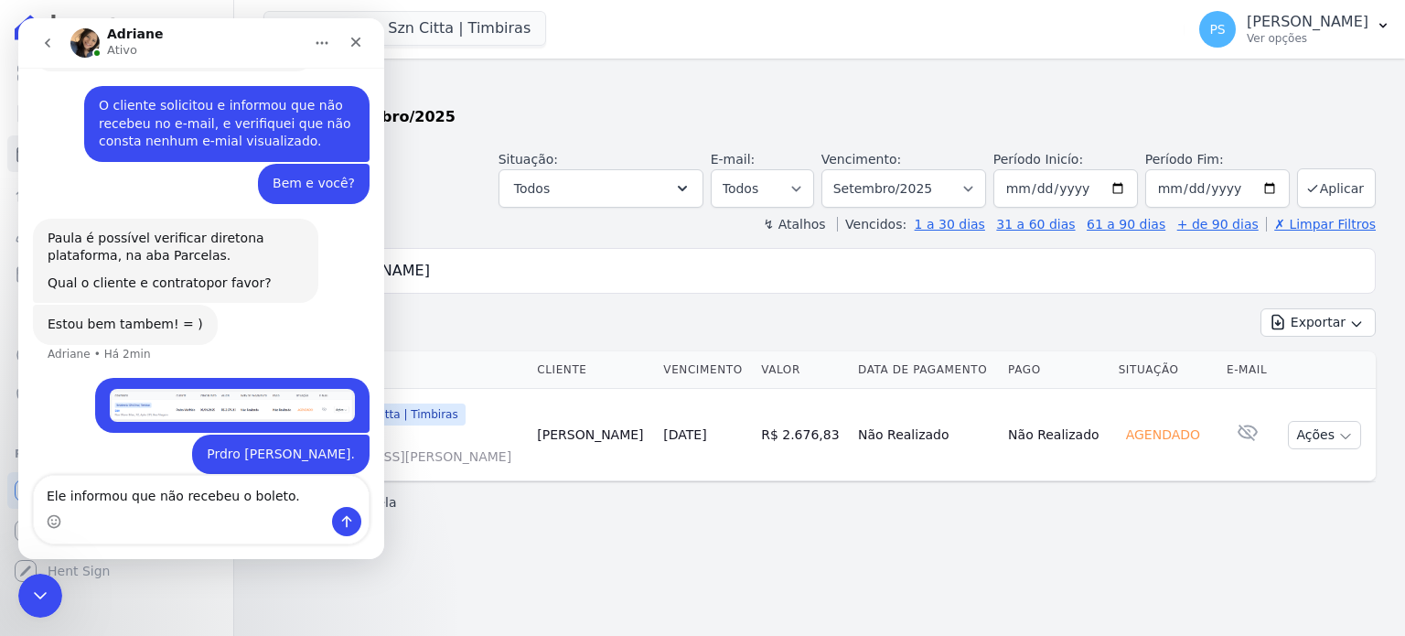
type textarea "Ele informou que não recebeu o boleto."
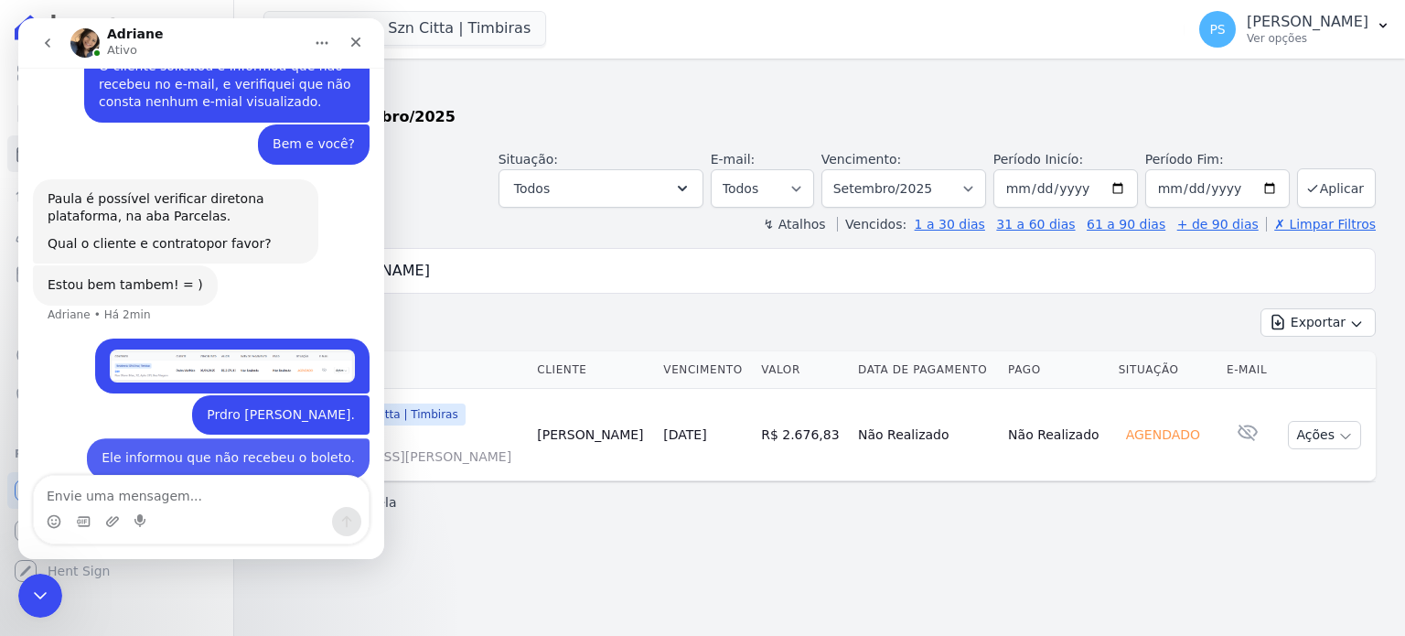
scroll to position [468, 0]
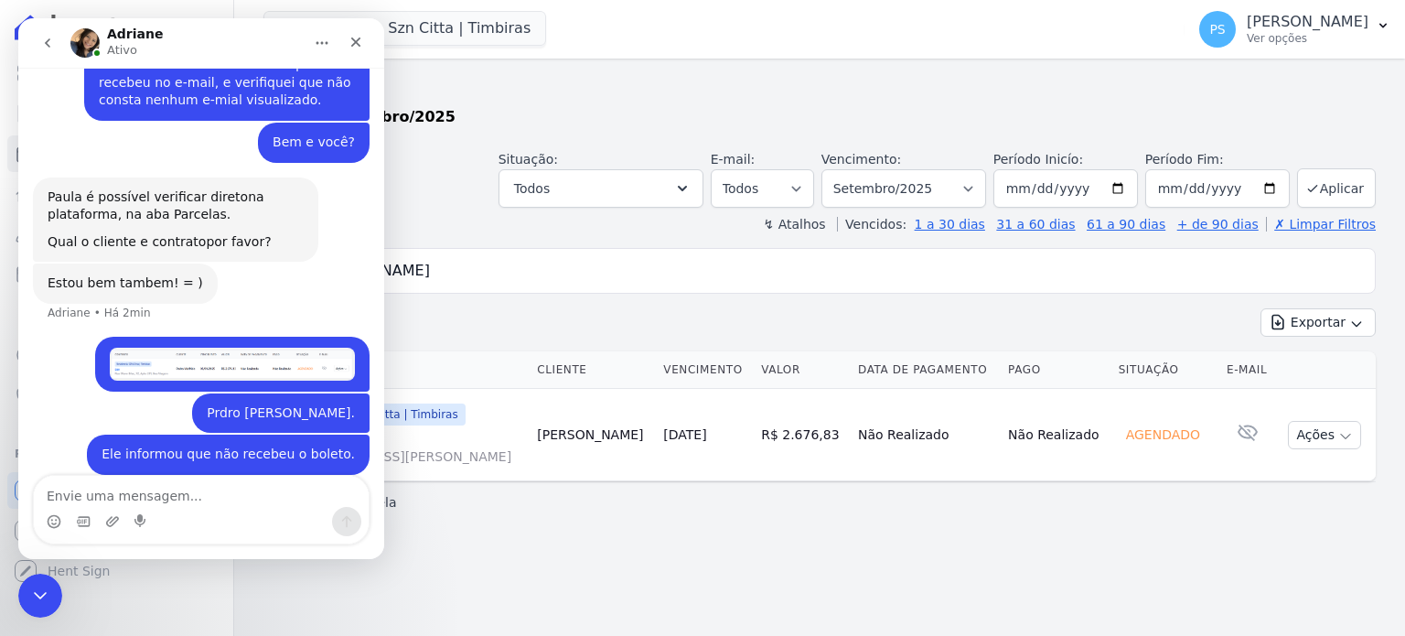
click at [512, 318] on div "Exportar Exportar PDF Exportar CSV" at bounding box center [819, 329] width 1112 height 43
click at [355, 46] on icon "Fechar" at bounding box center [356, 42] width 15 height 15
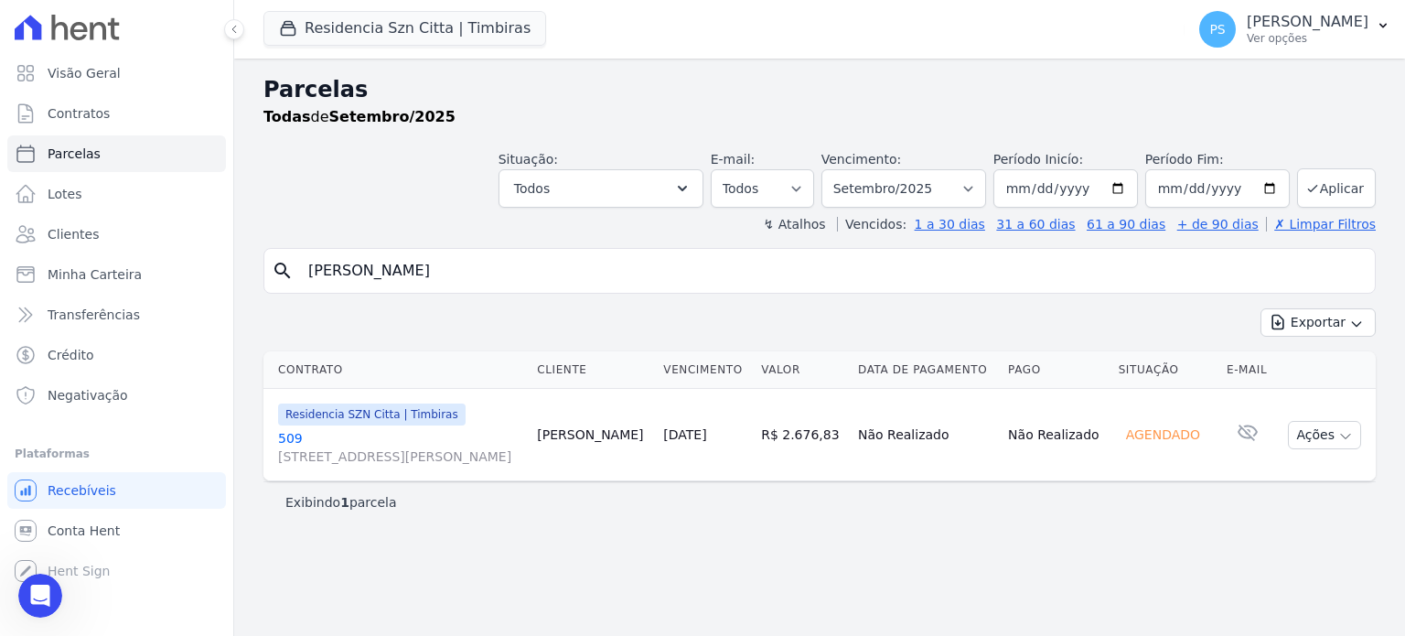
drag, startPoint x: 333, startPoint y: 271, endPoint x: 268, endPoint y: 265, distance: 65.2
click at [268, 265] on div "search [PERSON_NAME]" at bounding box center [819, 271] width 1112 height 46
select select
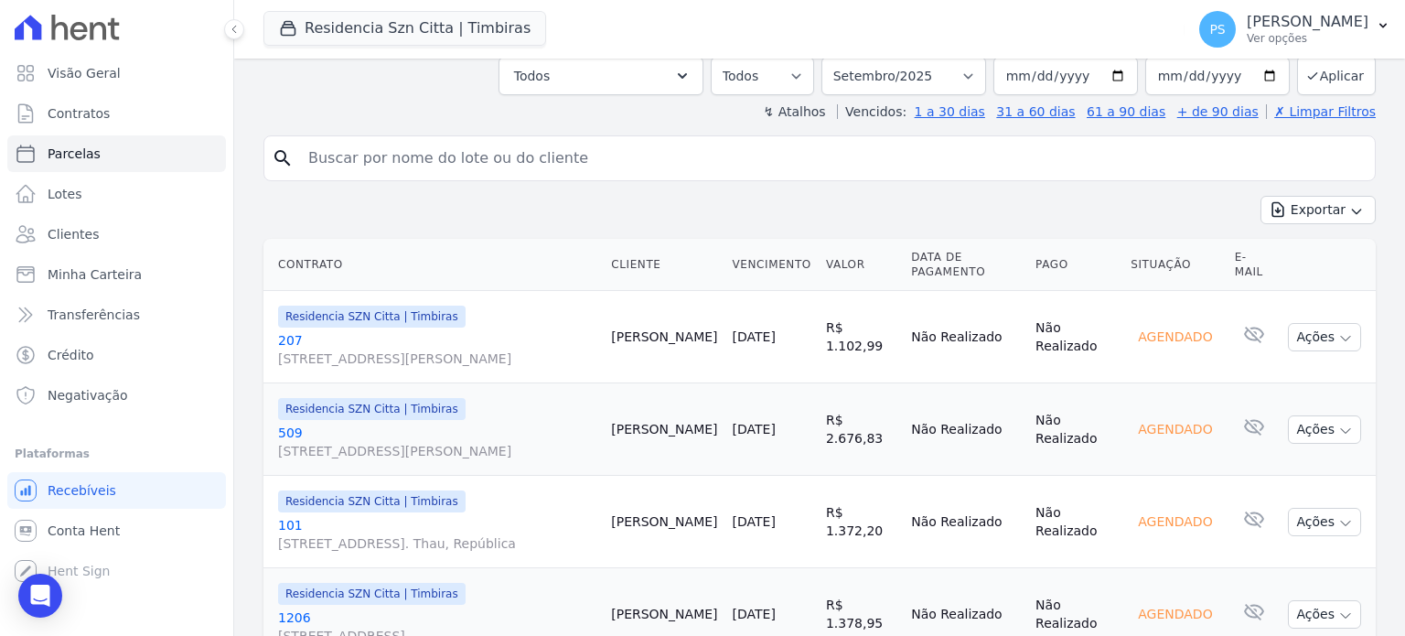
scroll to position [274, 0]
drag, startPoint x: 41, startPoint y: 599, endPoint x: 57, endPoint y: 574, distance: 30.0
click at [41, 599] on icon "Open Intercom Messenger" at bounding box center [39, 596] width 21 height 24
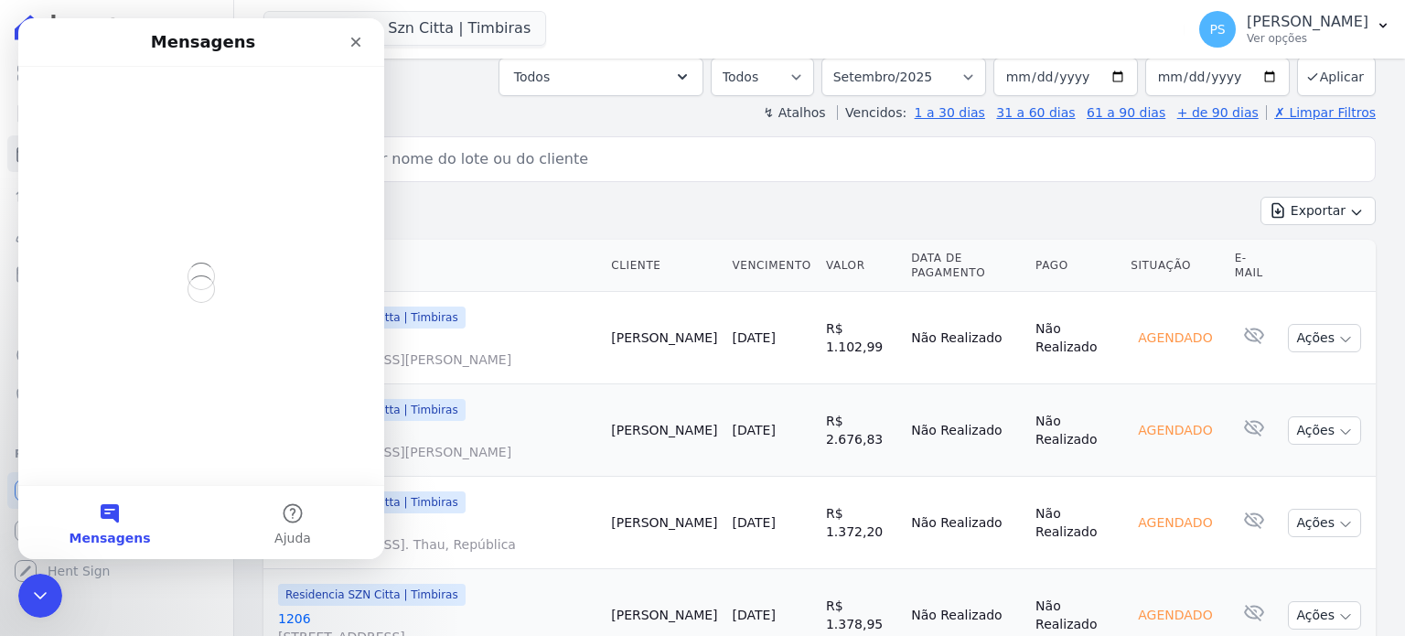
scroll to position [0, 0]
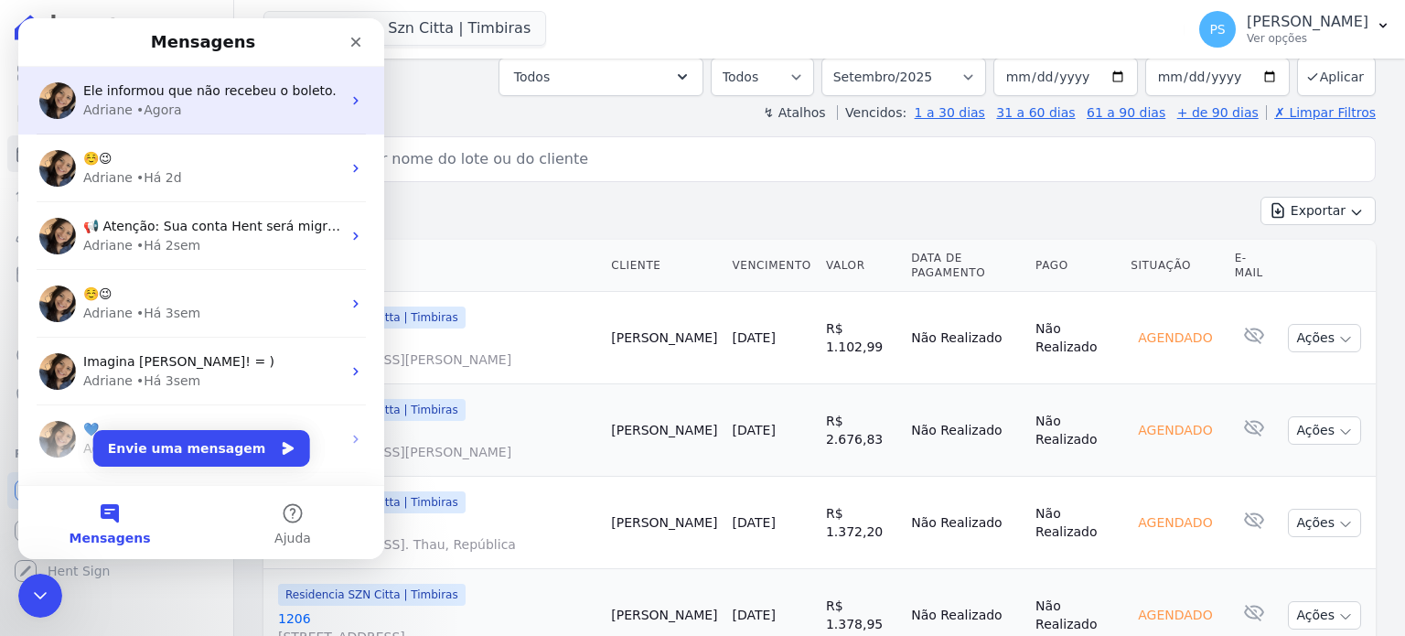
click at [138, 99] on div "Ele informou que não recebeu o boleto." at bounding box center [212, 90] width 258 height 19
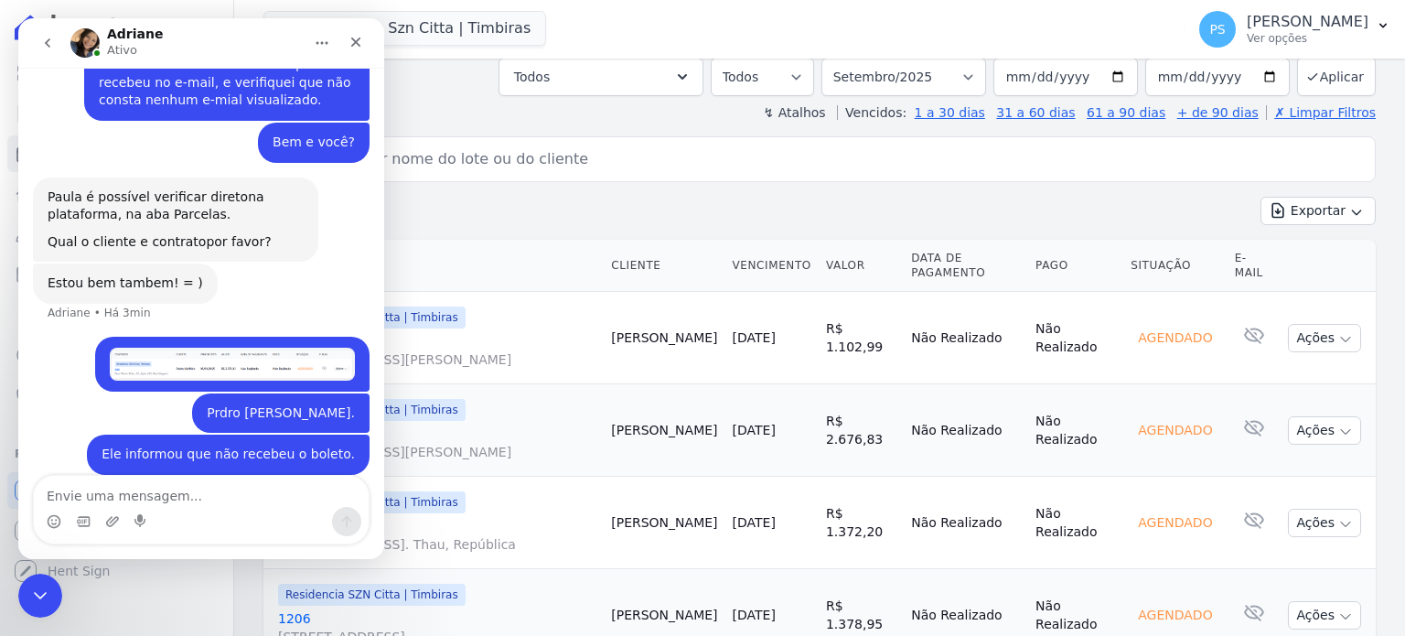
scroll to position [468, 0]
click at [165, 500] on textarea "Envie uma mensagem..." at bounding box center [201, 491] width 335 height 31
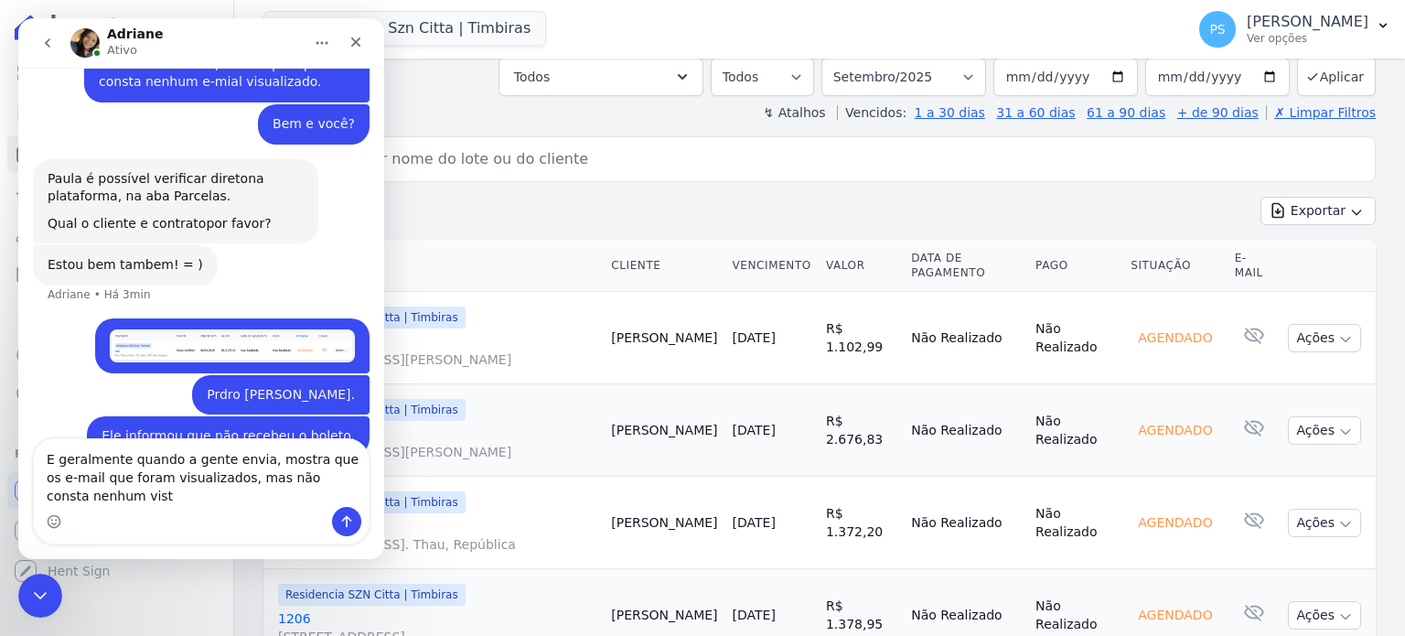
scroll to position [505, 0]
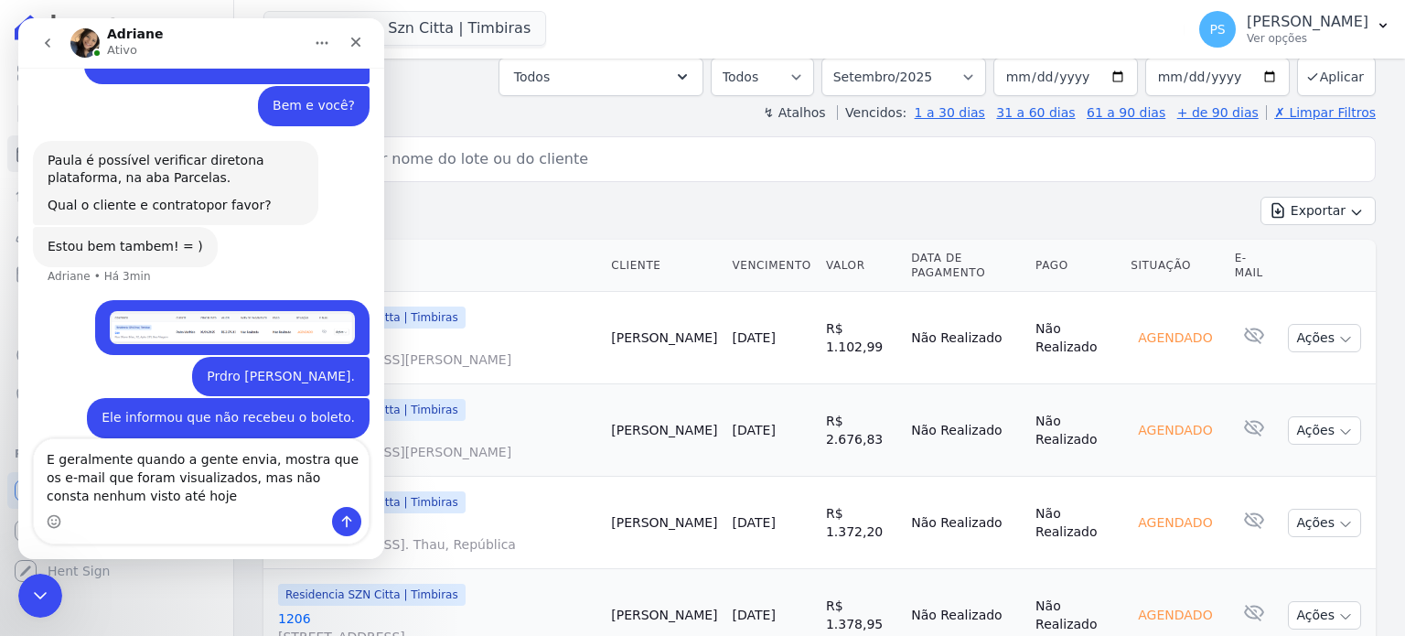
type textarea "E geralmente quando a gente envia, mostra que os e-mail que foram visualizados,…"
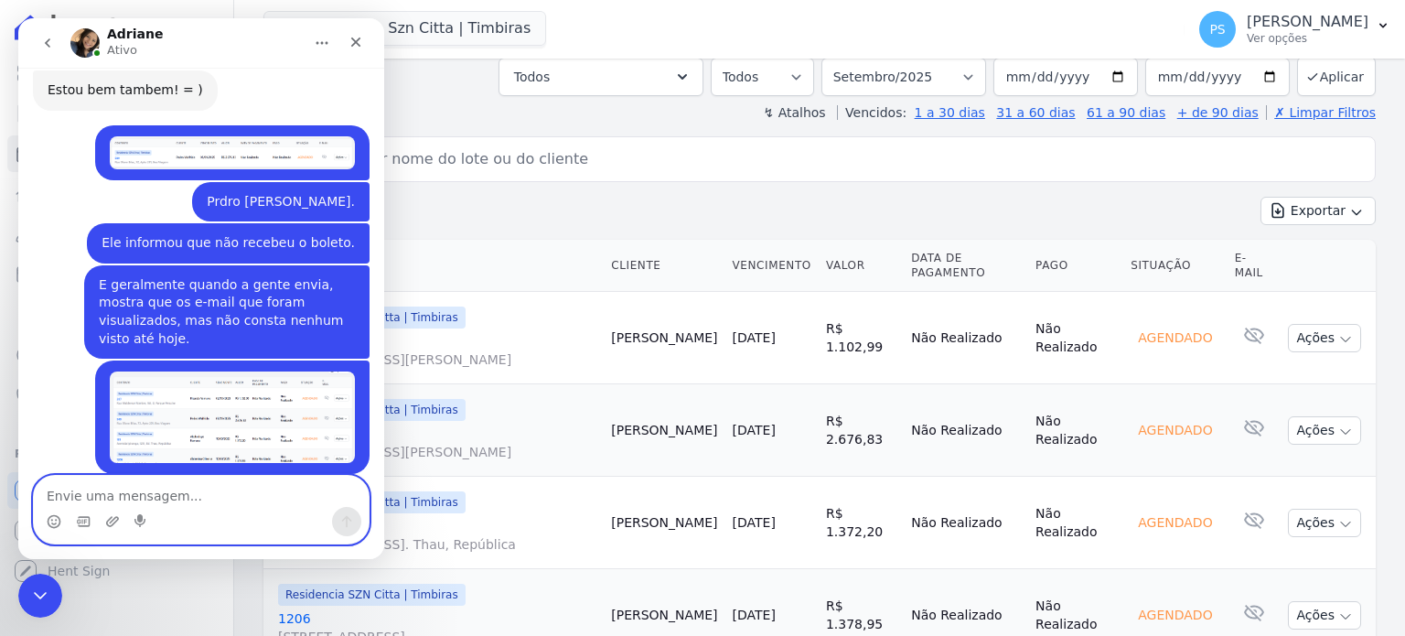
scroll to position [715, 0]
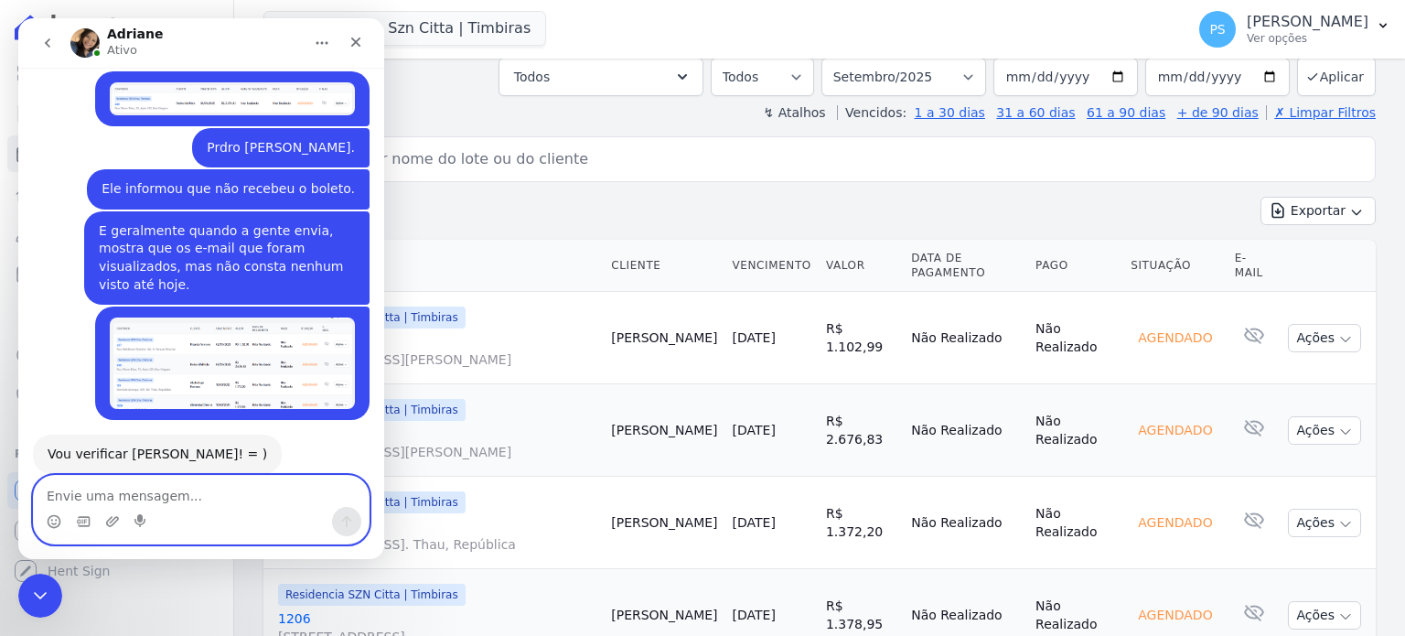
click at [165, 500] on textarea "Envie uma mensagem..." at bounding box center [201, 491] width 335 height 31
type textarea "Obrigada."
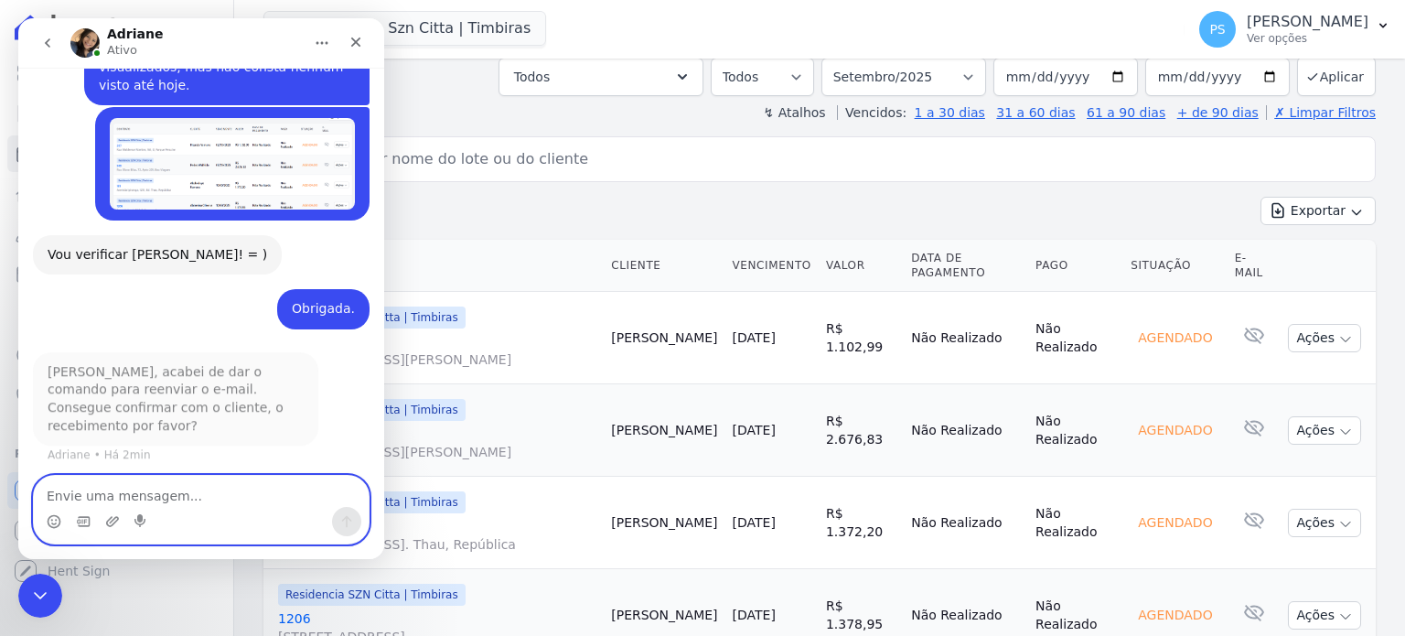
scroll to position [860, 0]
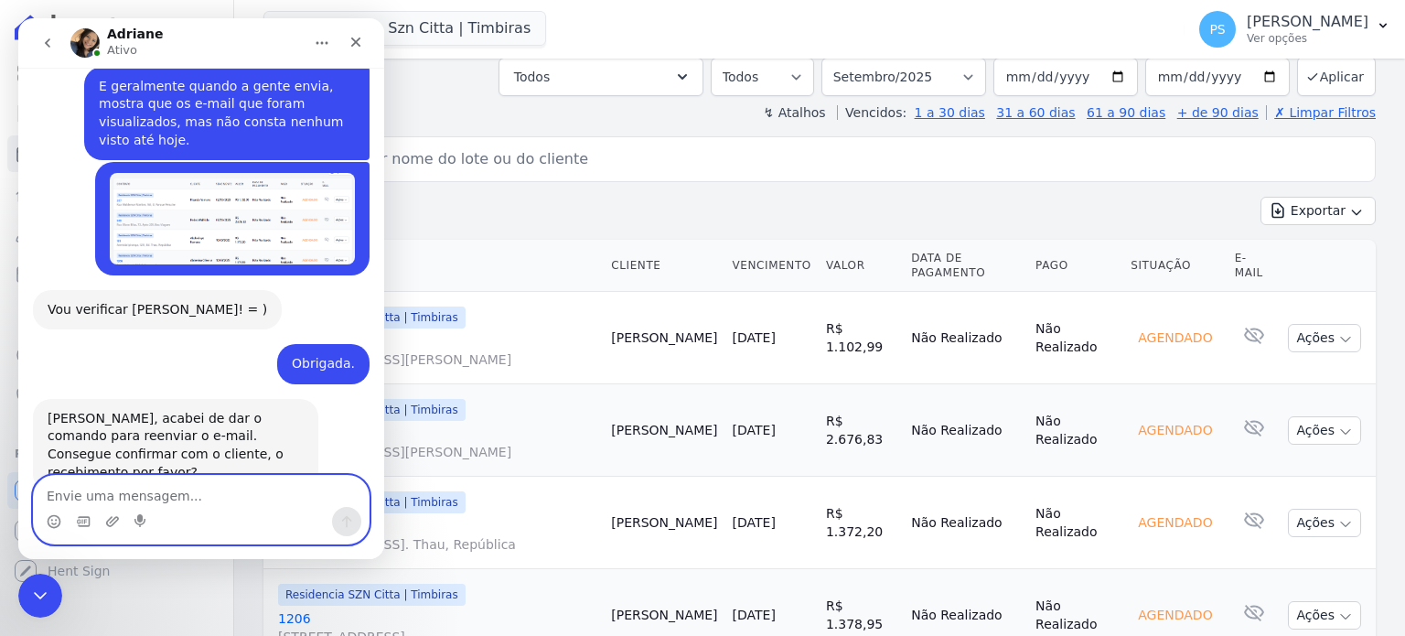
click at [159, 493] on textarea "Envie uma mensagem..." at bounding box center [201, 491] width 335 height 31
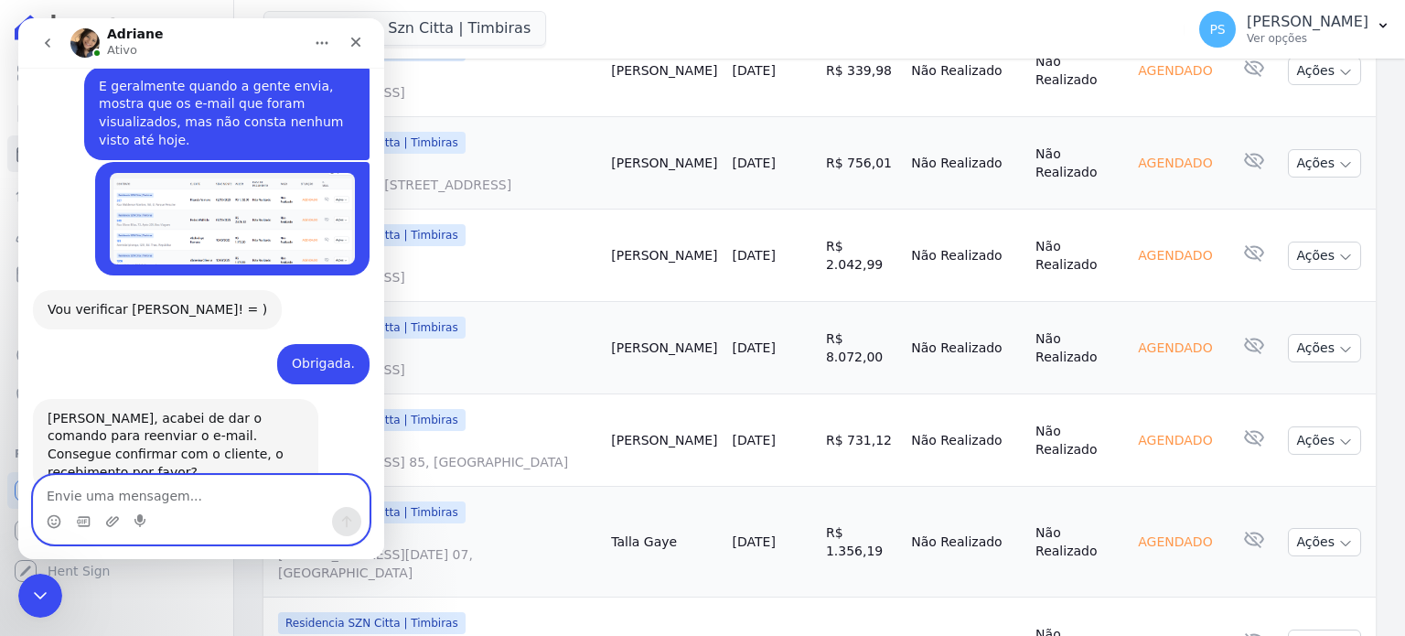
scroll to position [640, 0]
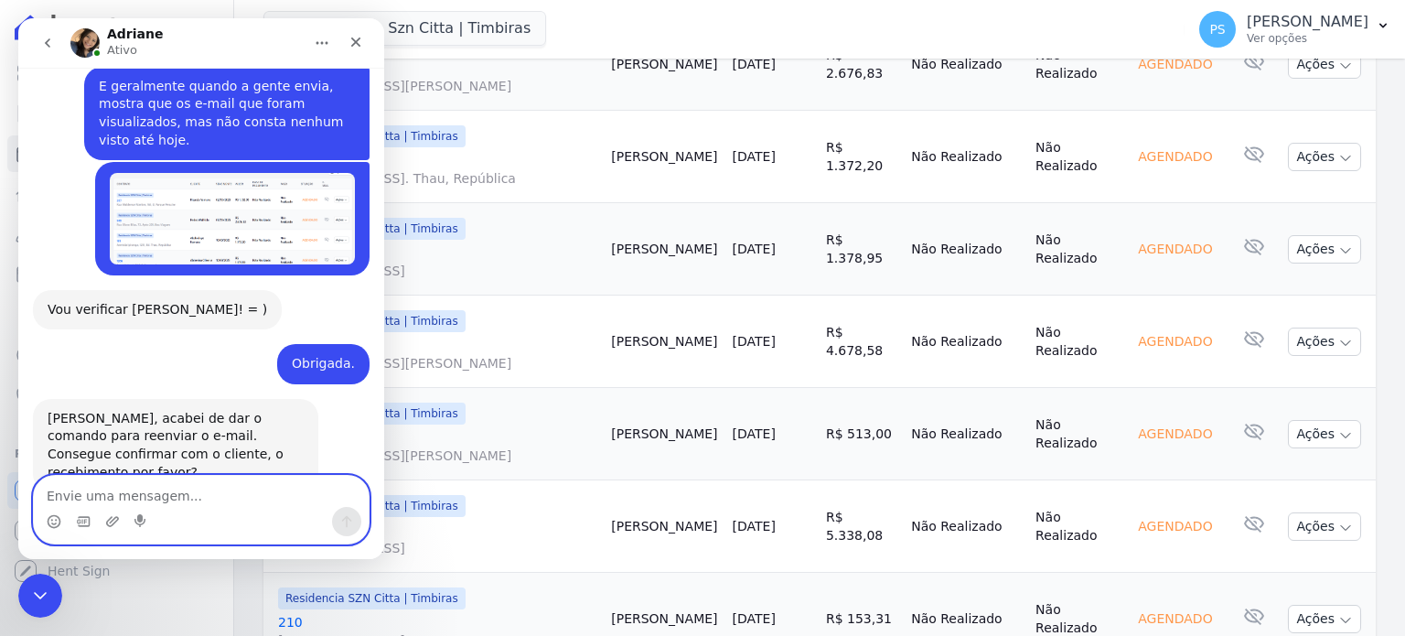
click at [162, 500] on textarea "Envie uma mensagem..." at bounding box center [201, 491] width 335 height 31
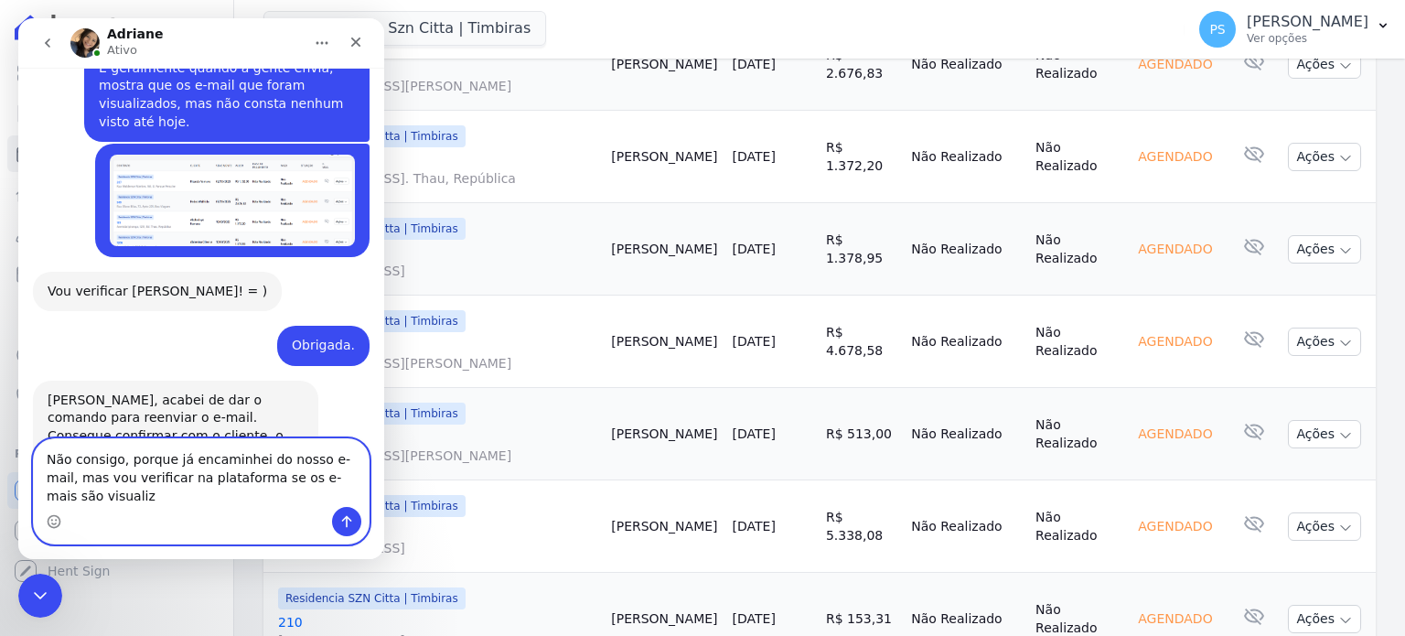
scroll to position [897, 0]
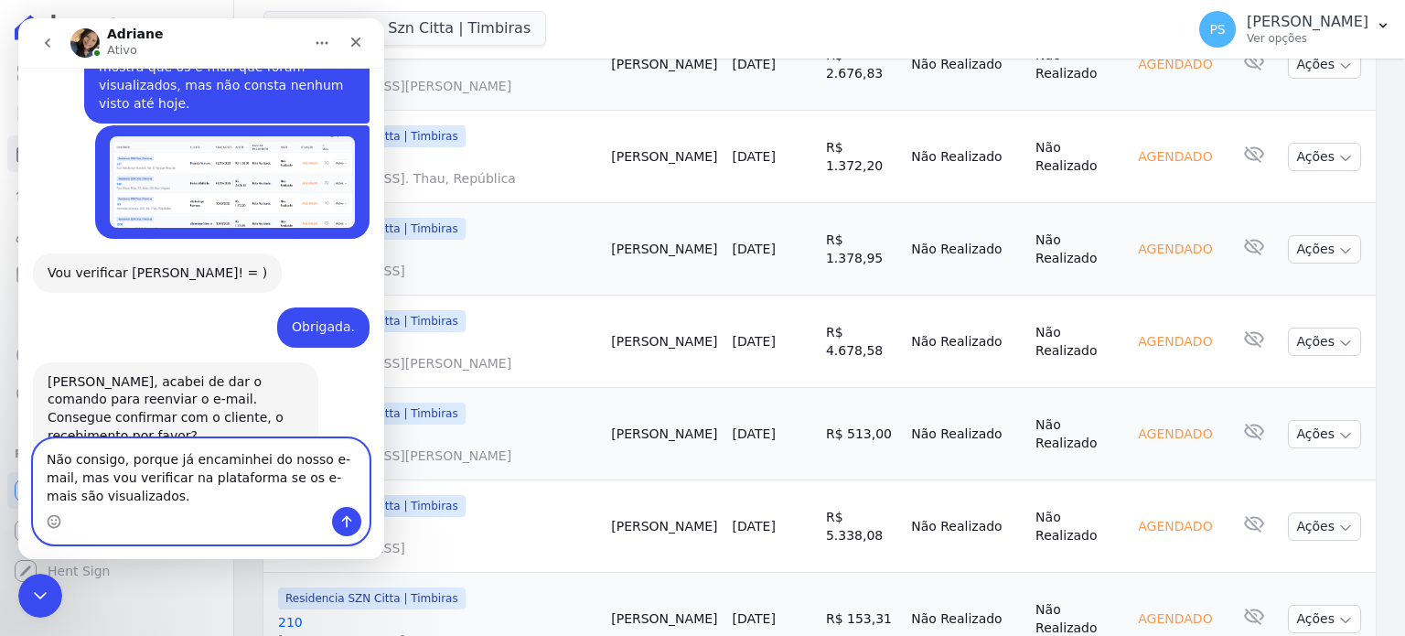
type textarea "Não consigo, porque já encaminhei do nosso e-mail, mas vou verificar na platafo…"
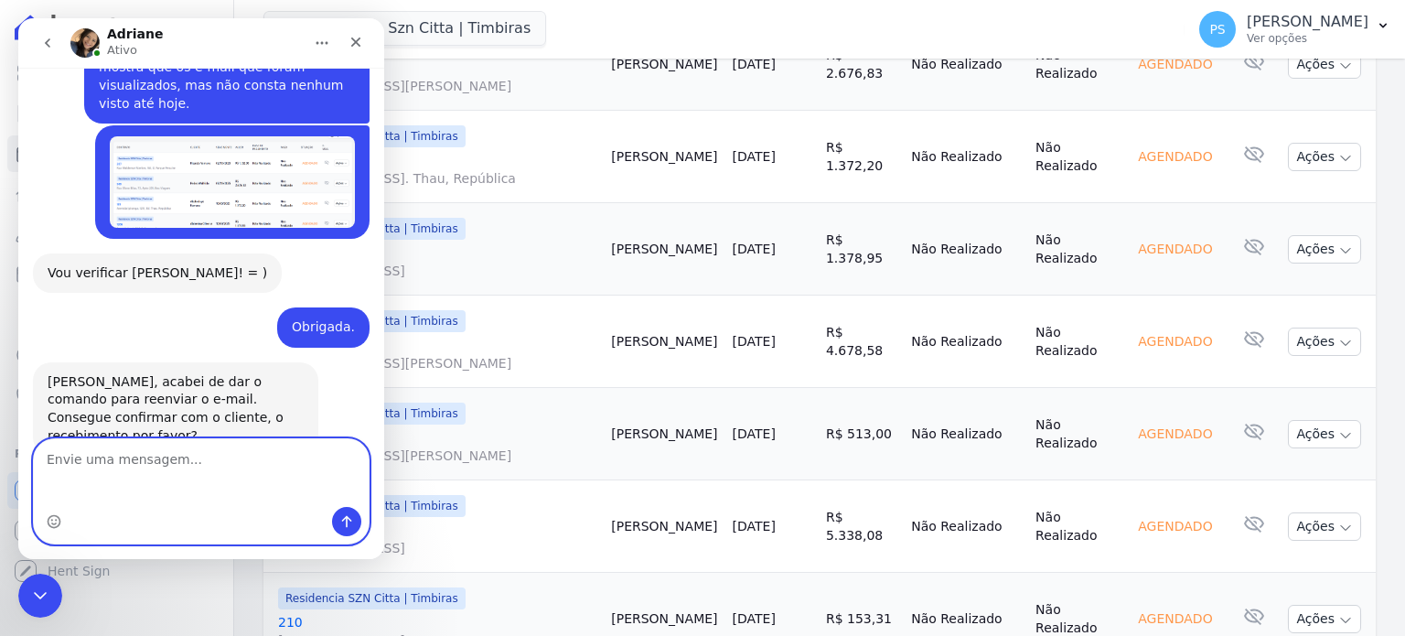
scroll to position [951, 0]
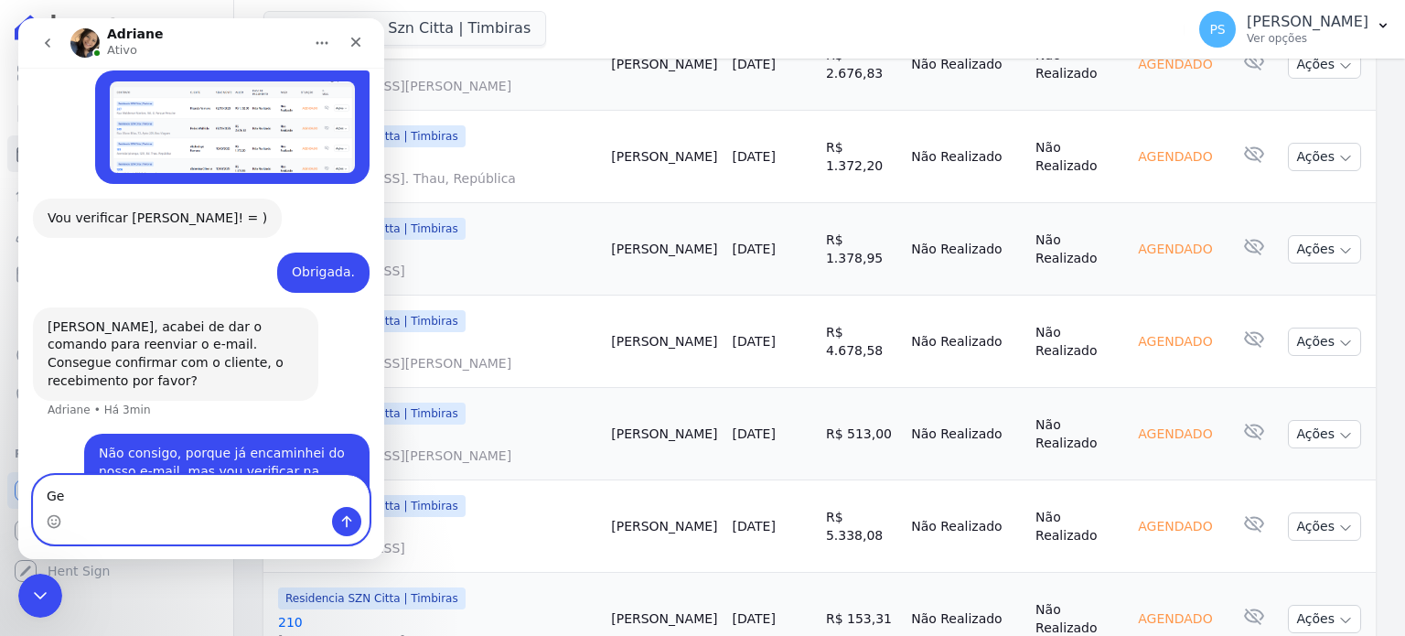
type textarea "G"
type textarea "Pode ser?"
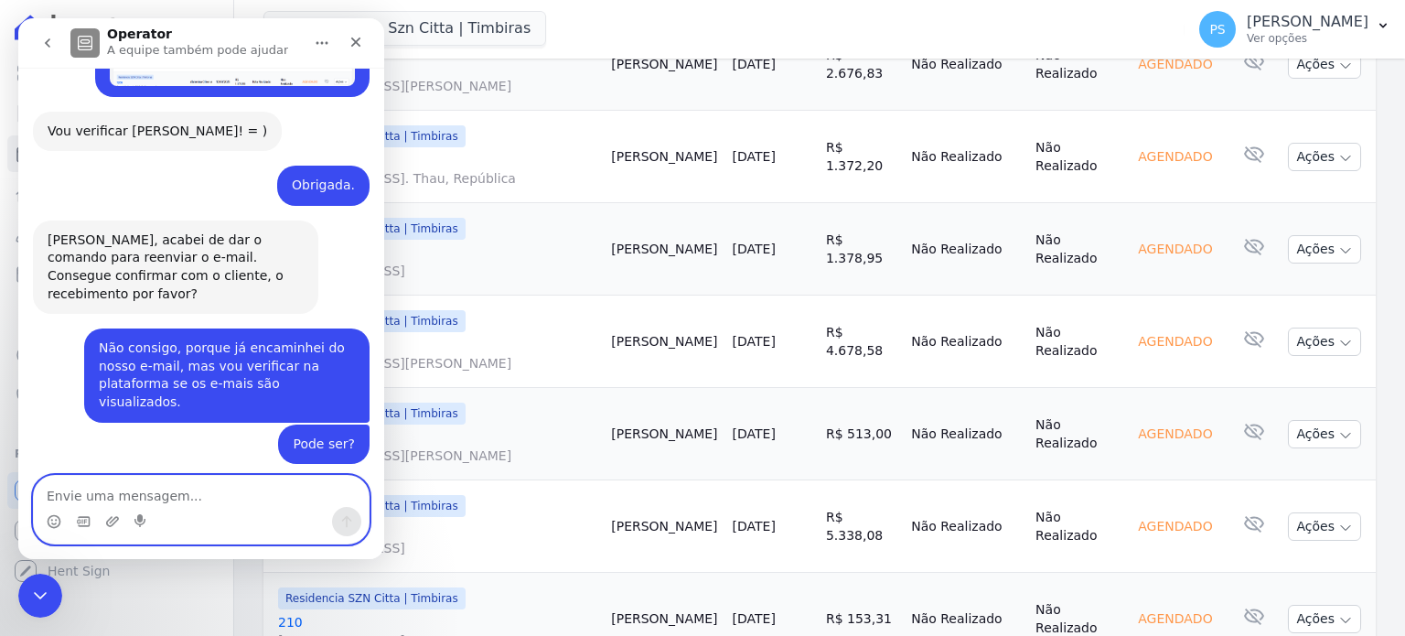
scroll to position [1065, 0]
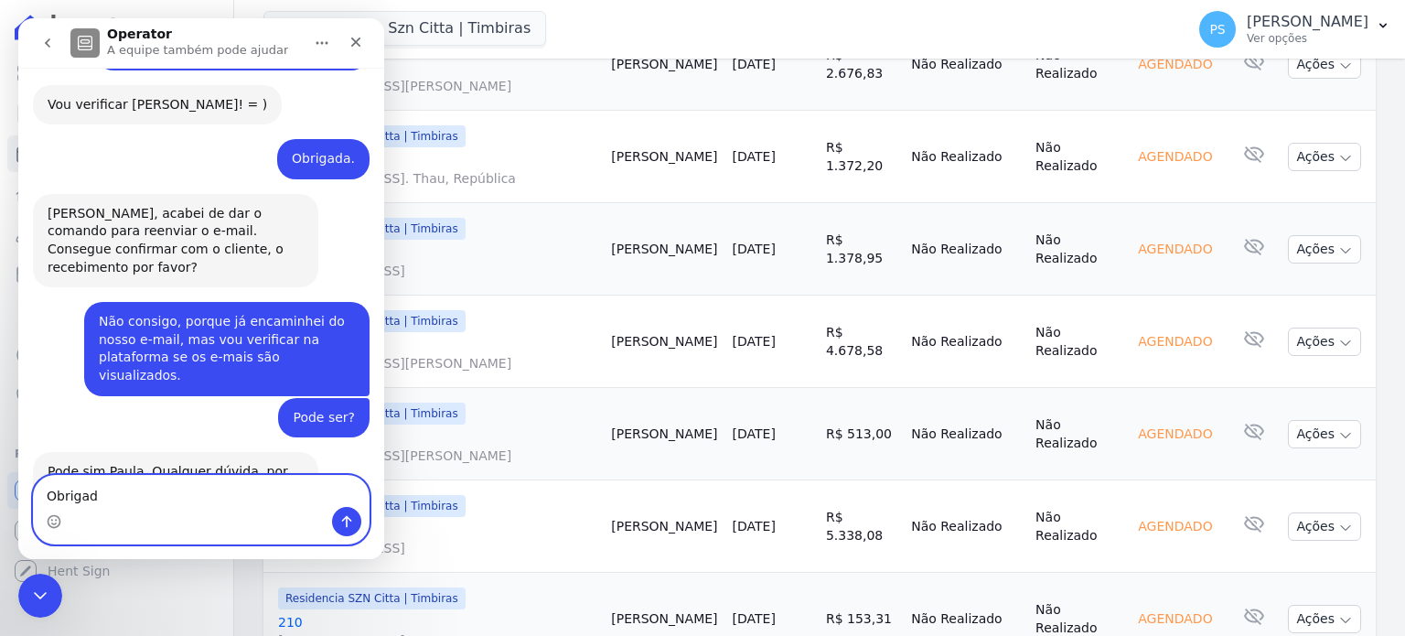
type textarea "Obrigada"
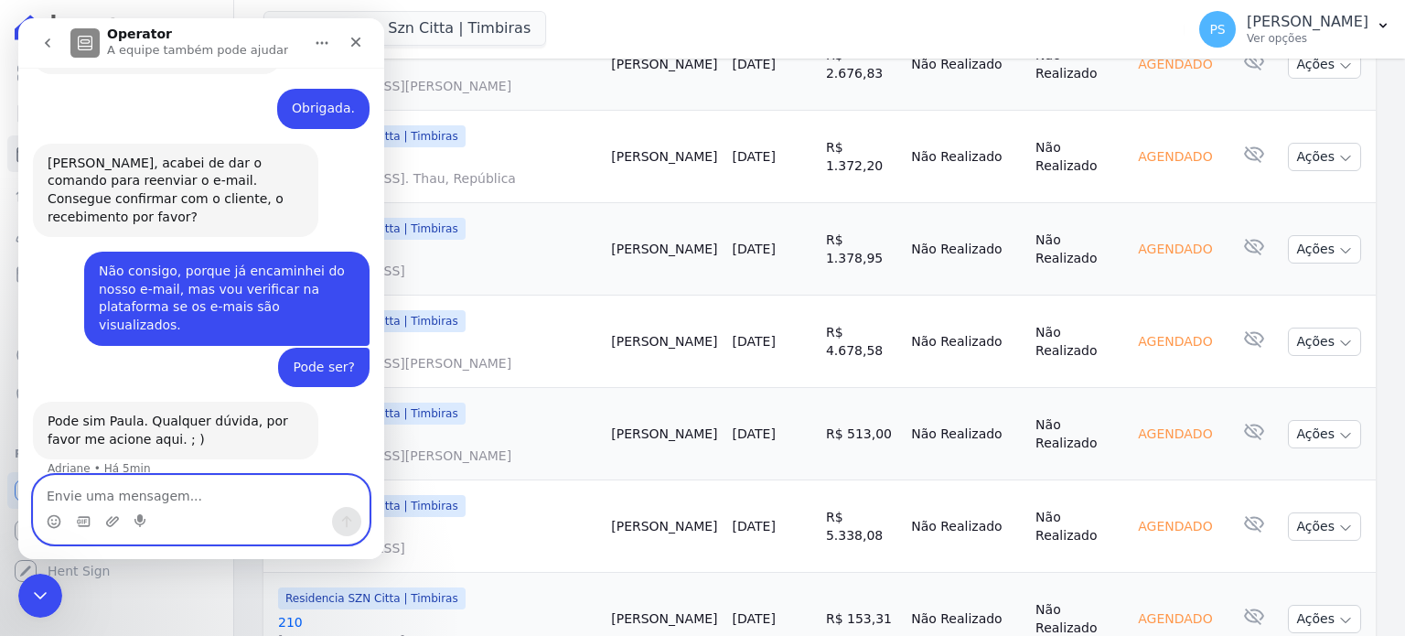
scroll to position [1120, 0]
